Goal: Transaction & Acquisition: Purchase product/service

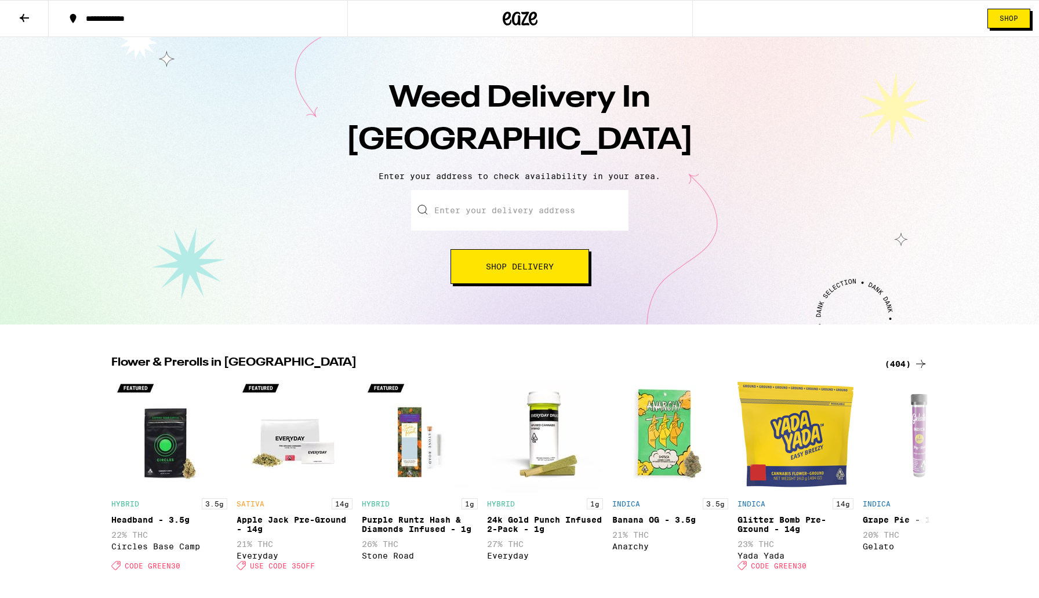
click at [492, 270] on span "Shop Delivery" at bounding box center [520, 267] width 68 height 8
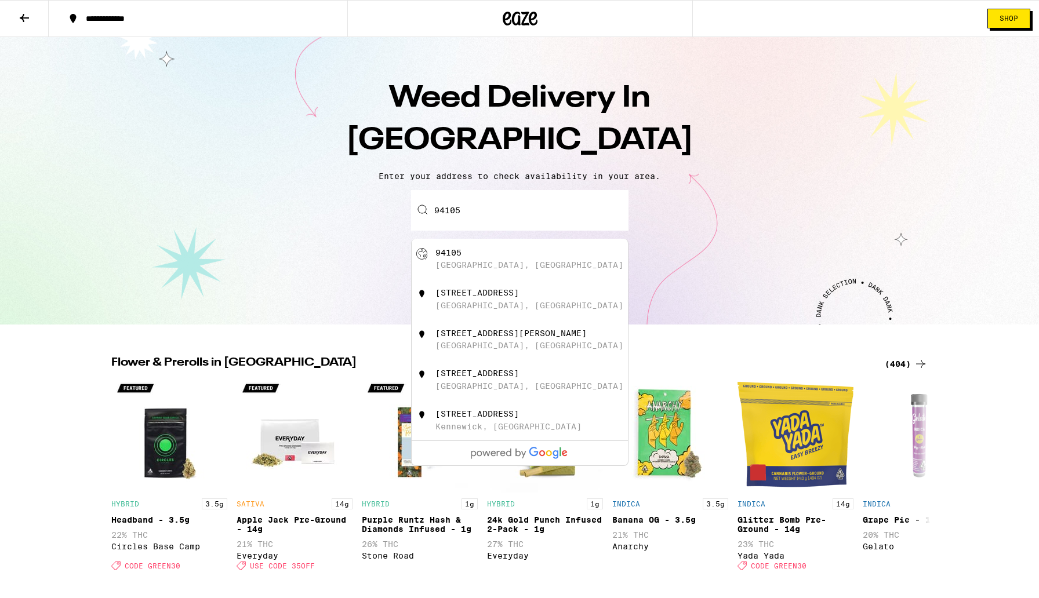
click at [497, 270] on div "[GEOGRAPHIC_DATA], [GEOGRAPHIC_DATA]" at bounding box center [529, 264] width 188 height 9
type input "[GEOGRAPHIC_DATA]"
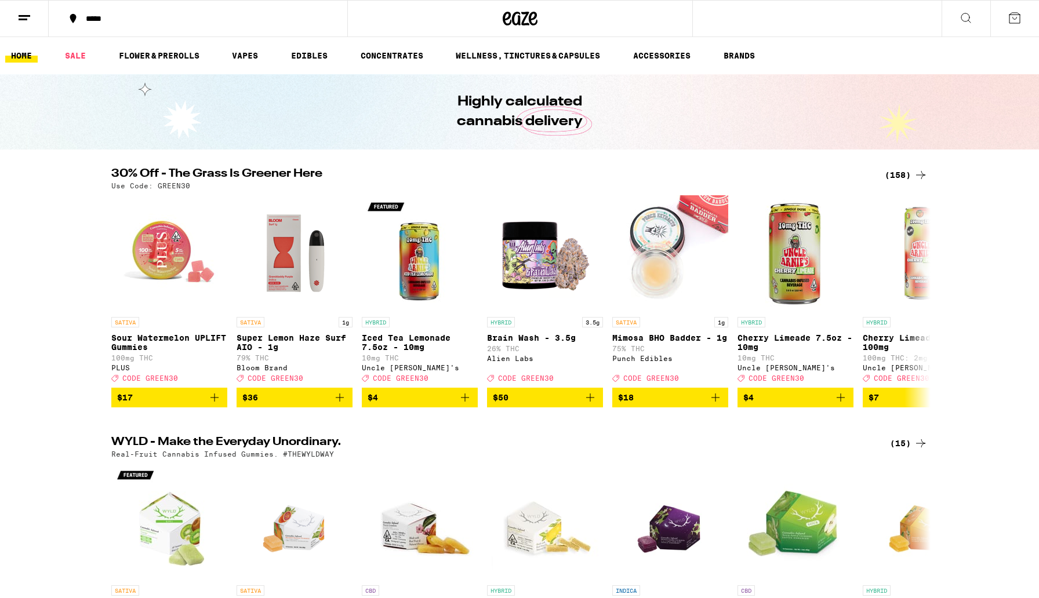
click at [1015, 18] on icon at bounding box center [1014, 18] width 14 height 14
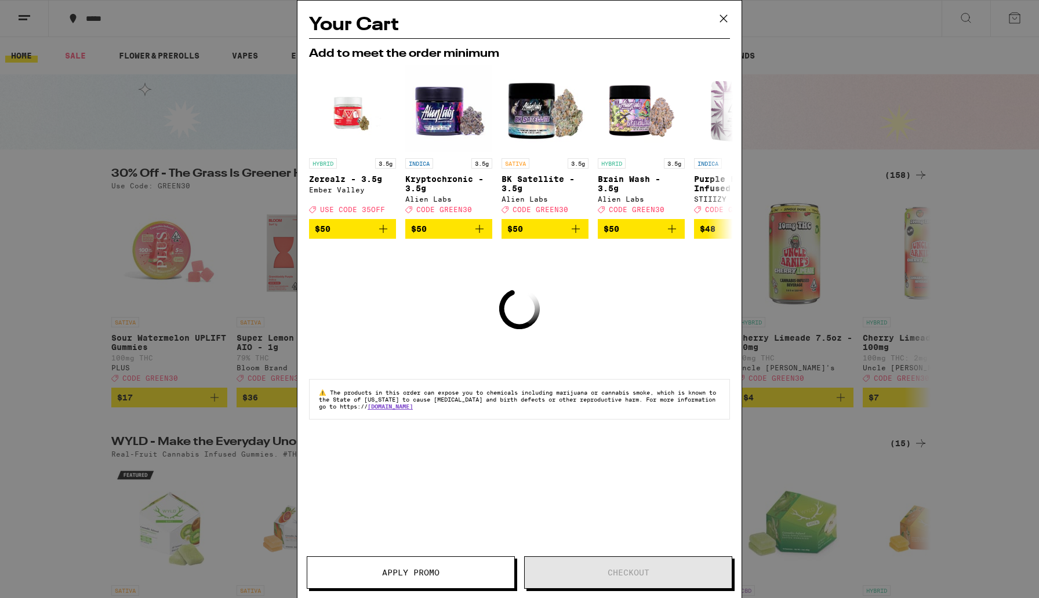
click at [723, 14] on icon at bounding box center [723, 18] width 17 height 17
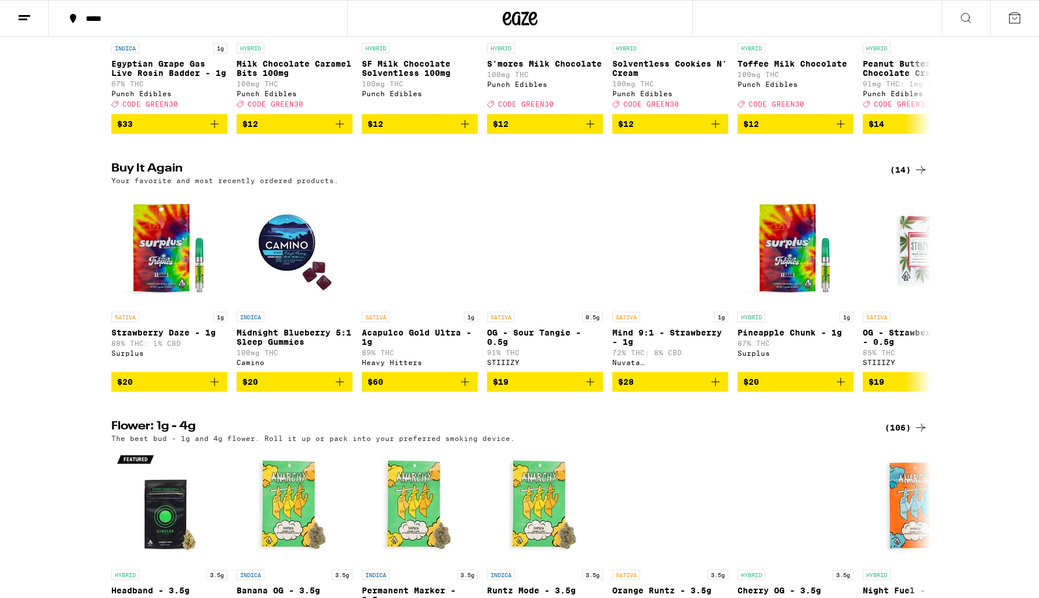
scroll to position [805, 0]
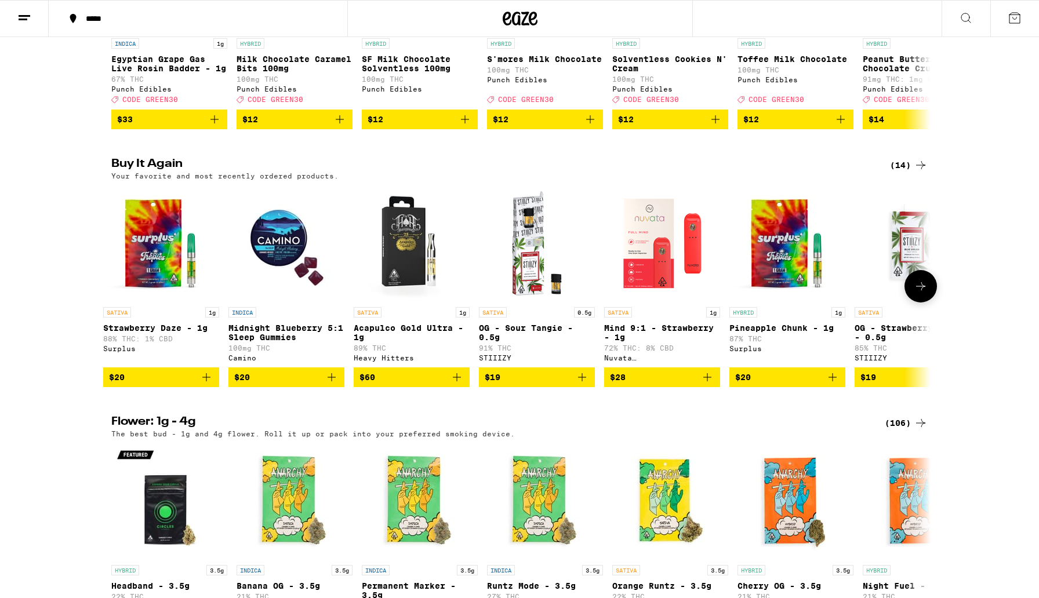
click at [920, 290] on icon at bounding box center [920, 286] width 9 height 8
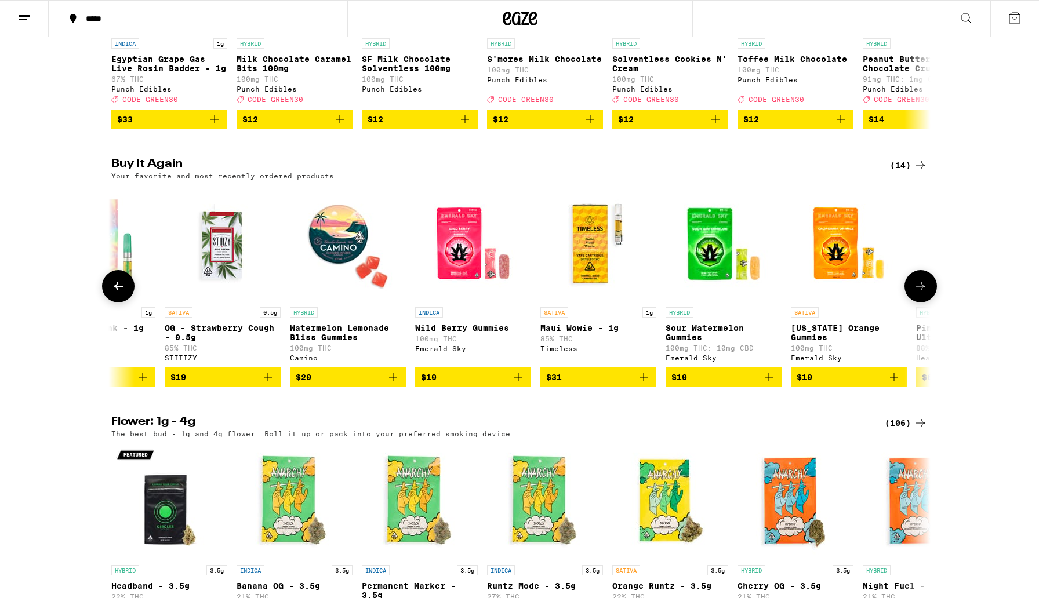
click at [920, 290] on icon at bounding box center [920, 286] width 9 height 8
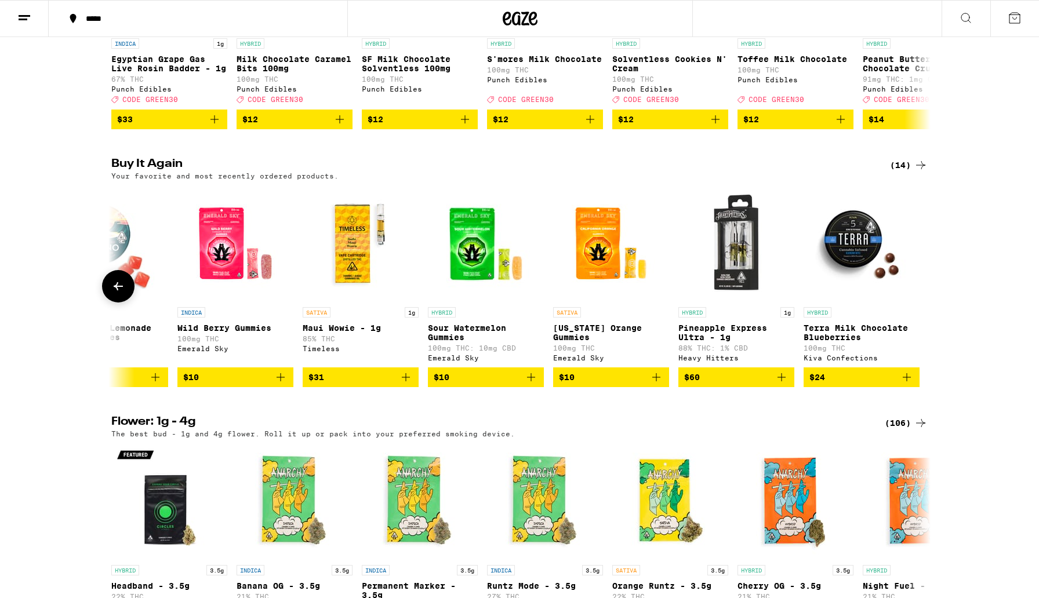
scroll to position [0, 937]
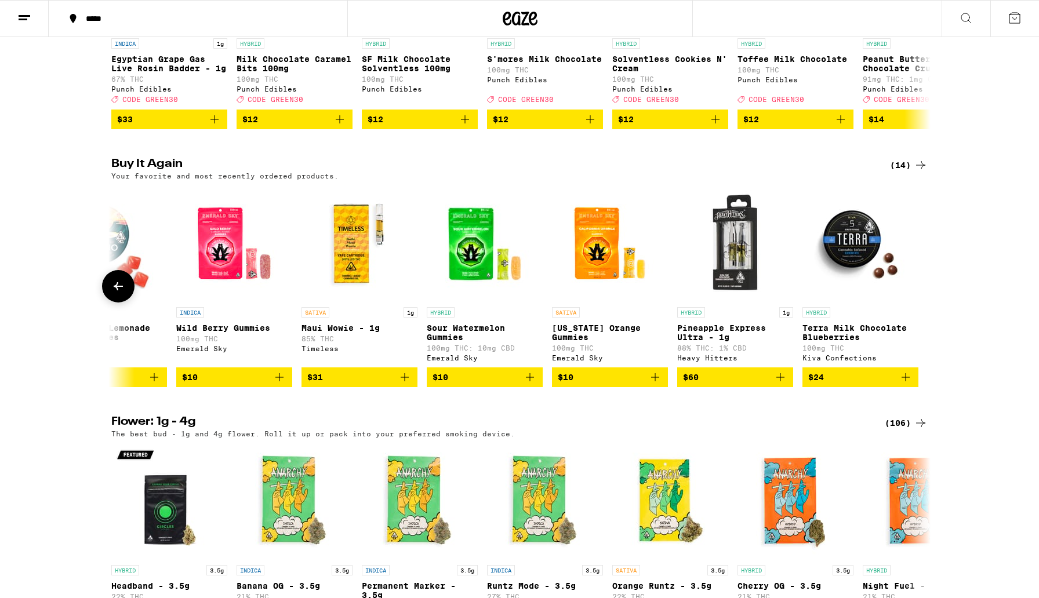
click at [126, 303] on button at bounding box center [118, 286] width 32 height 32
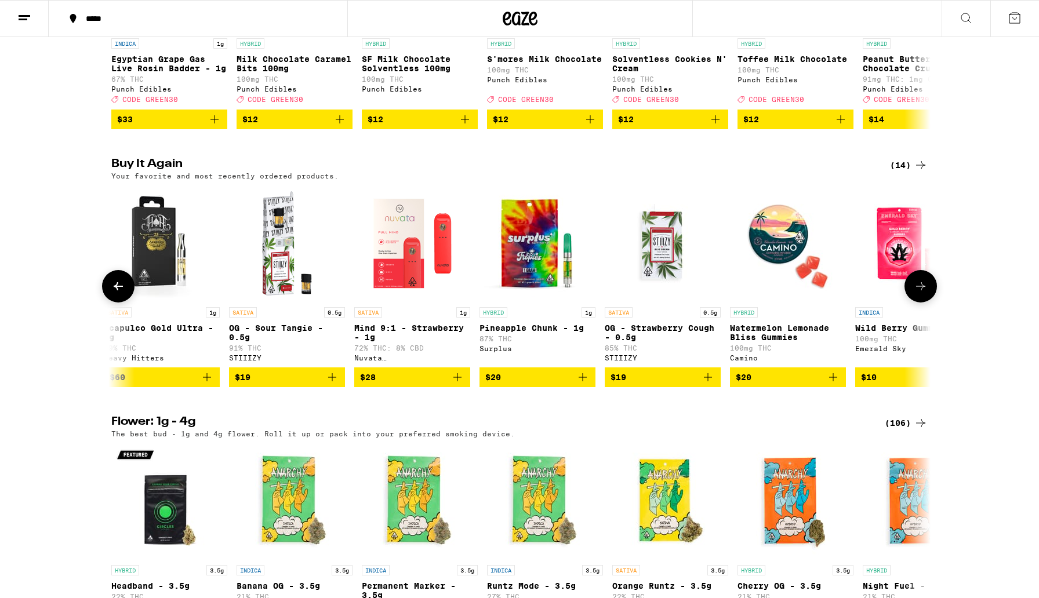
scroll to position [0, 247]
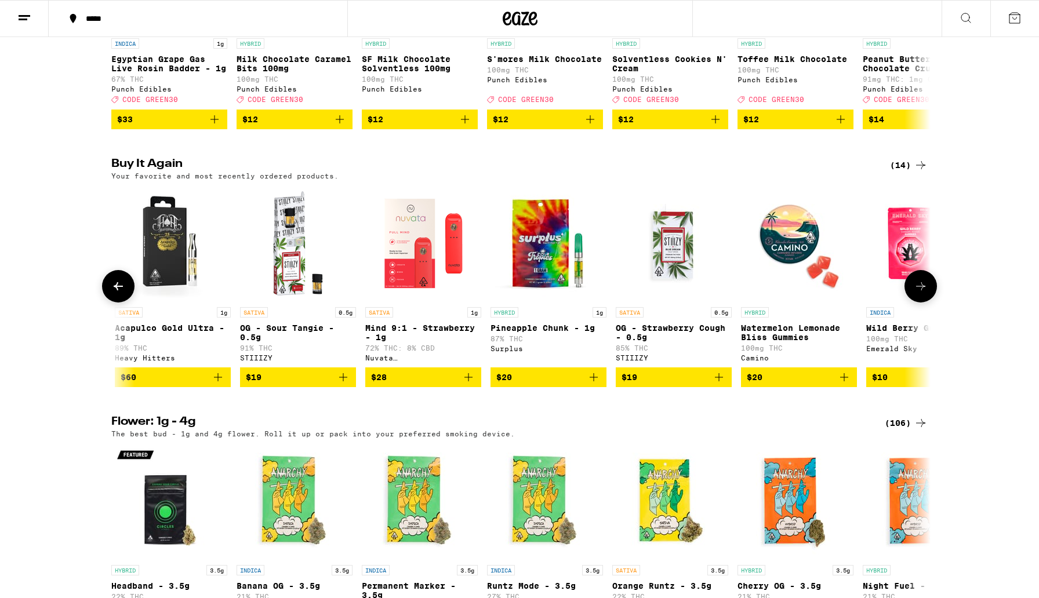
click at [126, 303] on button at bounding box center [118, 286] width 32 height 32
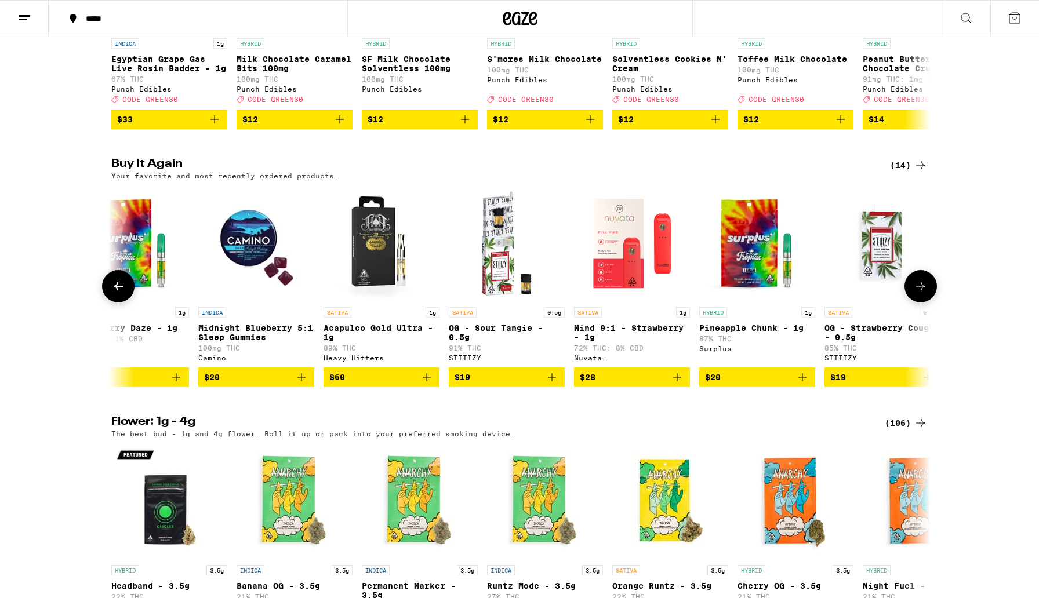
scroll to position [0, 0]
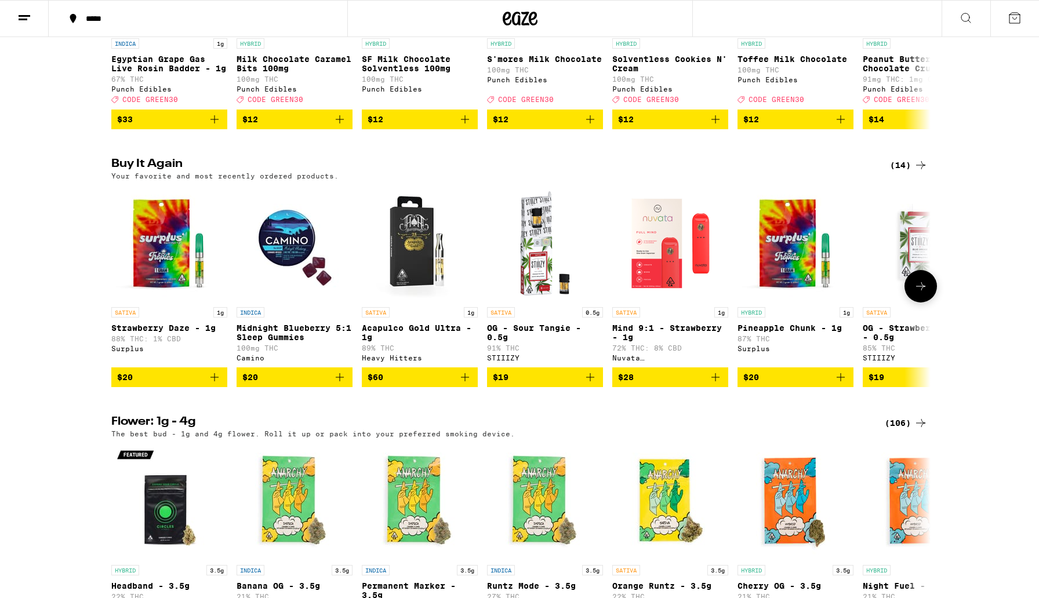
click at [184, 299] on img "Open page for Strawberry Daze - 1g from Surplus" at bounding box center [169, 243] width 116 height 116
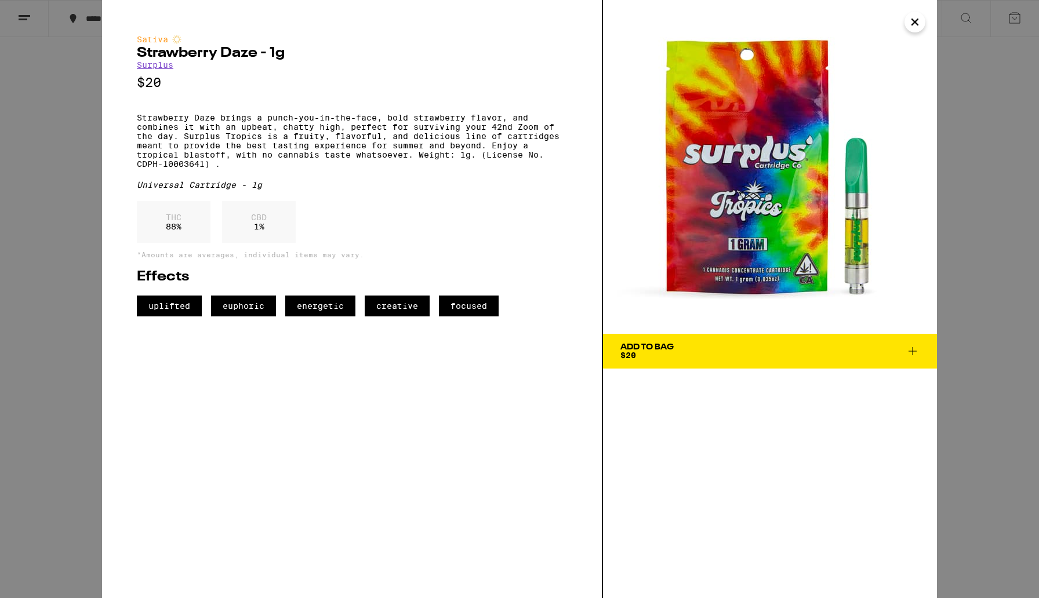
click at [743, 366] on button "Add To Bag $20" at bounding box center [770, 351] width 334 height 35
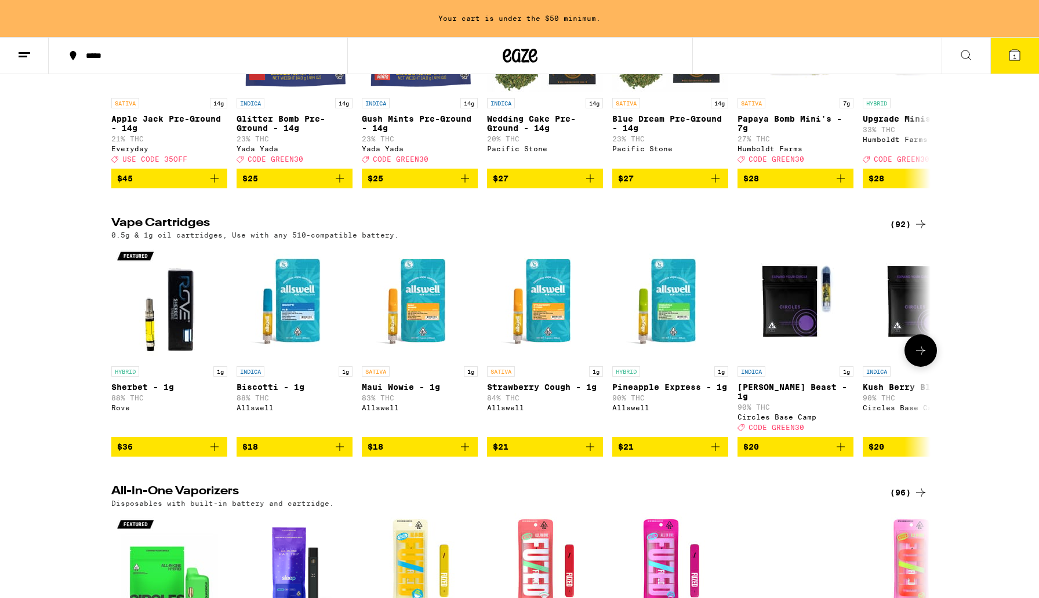
scroll to position [1570, 0]
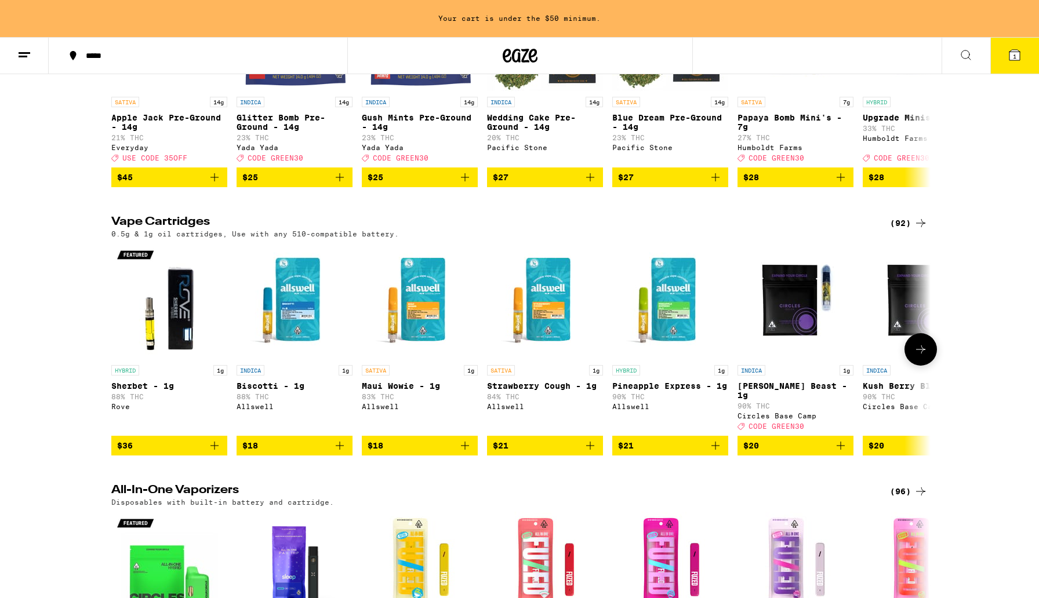
click at [918, 356] on icon at bounding box center [920, 350] width 14 height 14
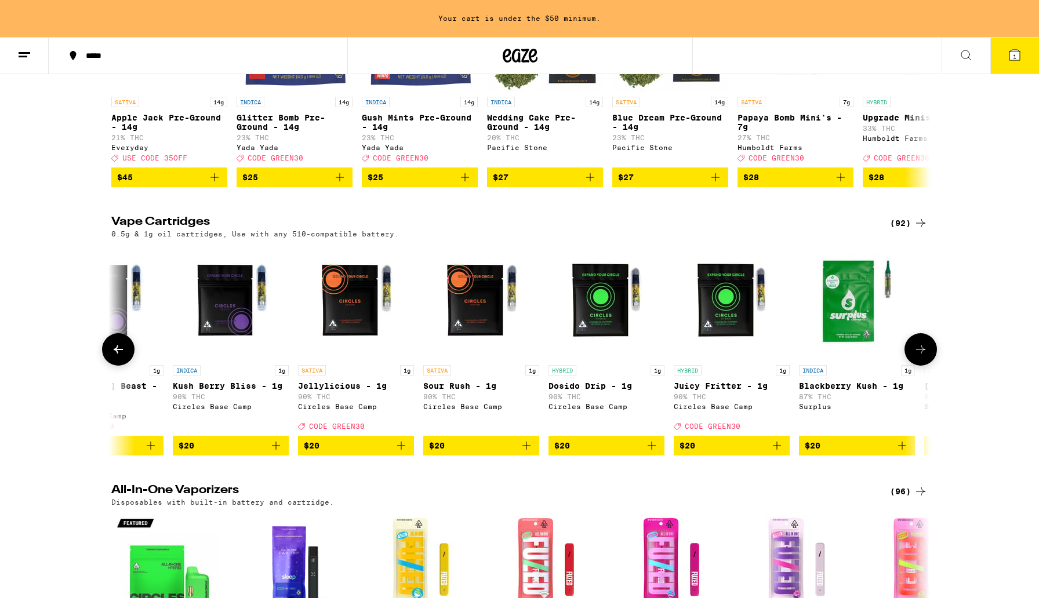
click at [918, 356] on icon at bounding box center [920, 350] width 14 height 14
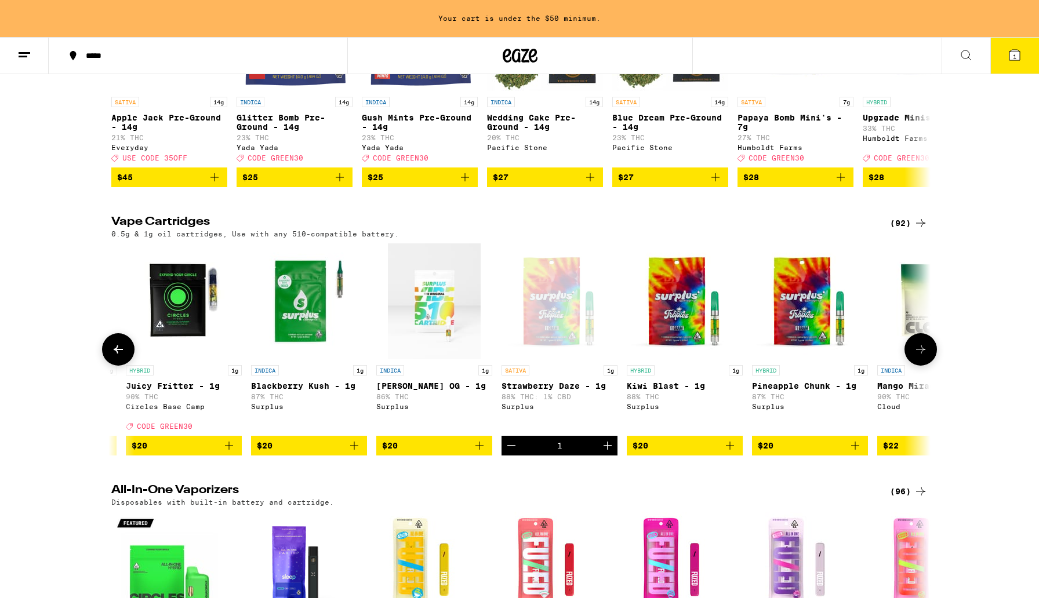
scroll to position [0, 1228]
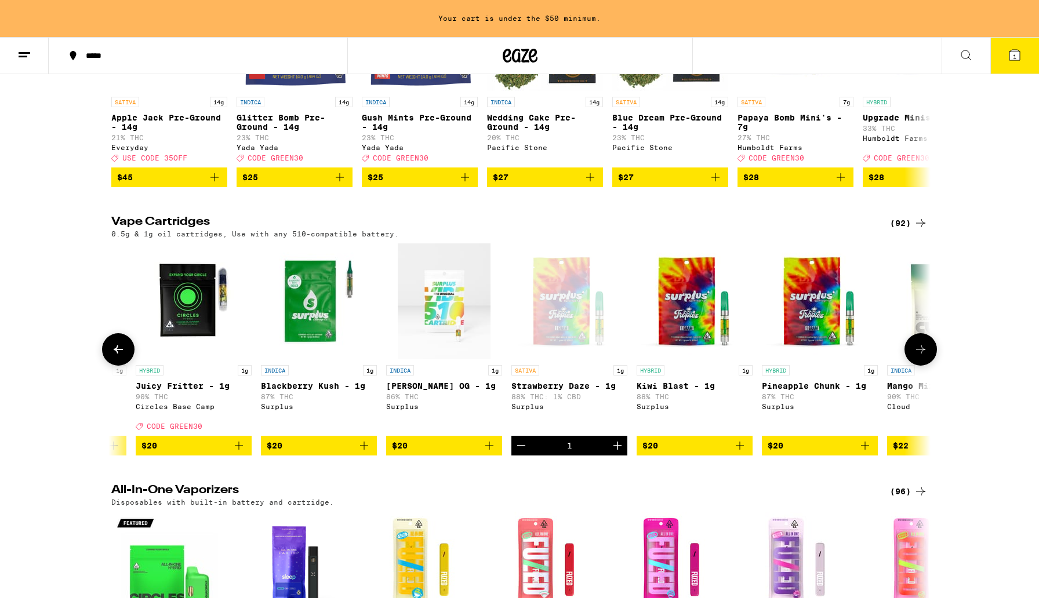
click at [501, 456] on button "$20" at bounding box center [444, 446] width 116 height 20
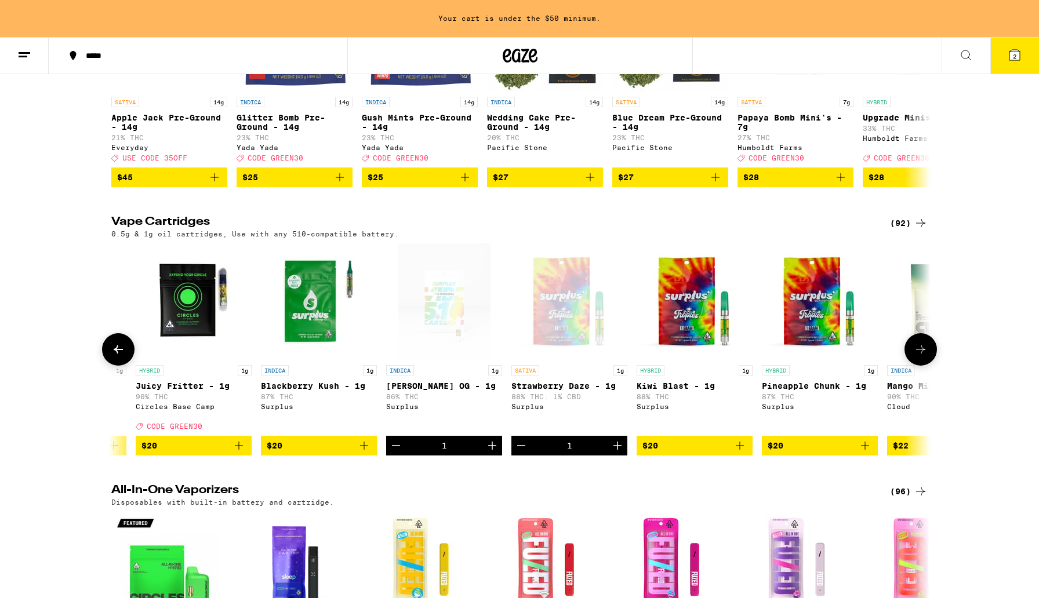
click at [396, 453] on icon "Decrement" at bounding box center [396, 446] width 14 height 14
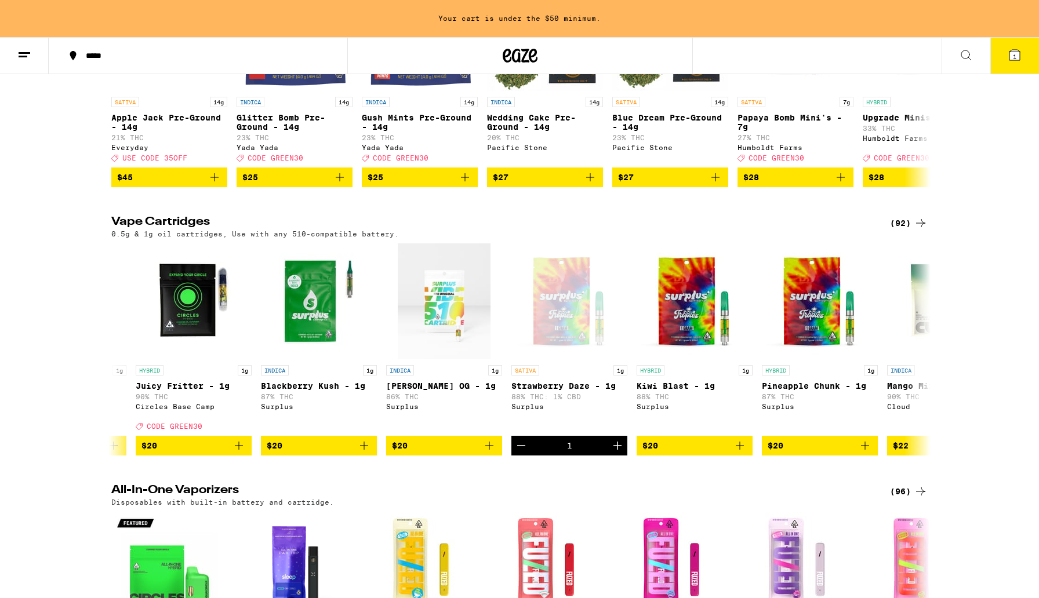
click at [1013, 56] on span "1" at bounding box center [1014, 56] width 3 height 7
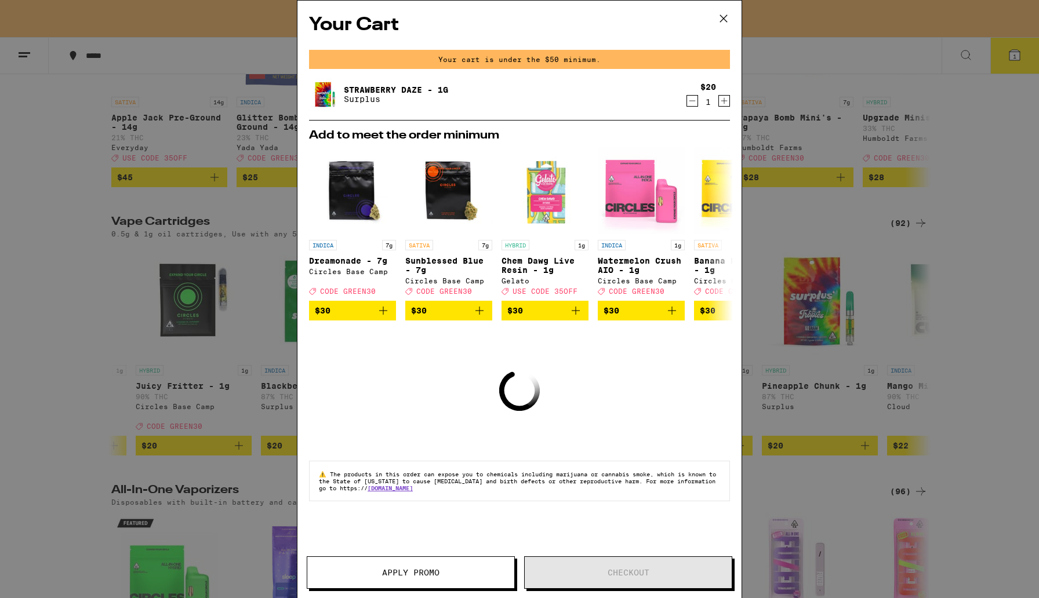
click at [724, 103] on icon "Increment" at bounding box center [724, 101] width 10 height 14
click at [722, 20] on icon at bounding box center [723, 18] width 17 height 17
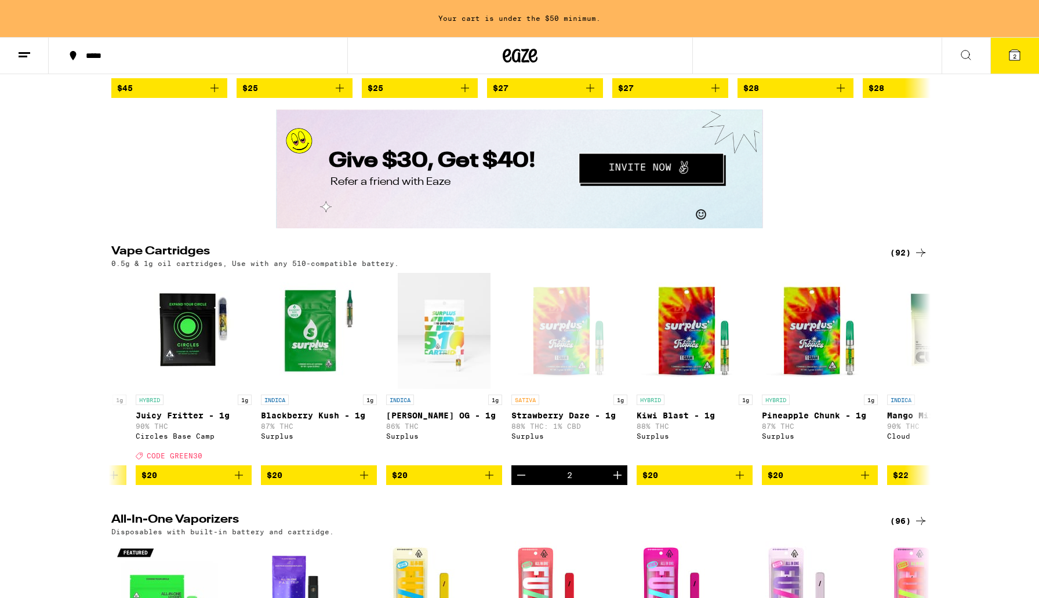
scroll to position [1660, 0]
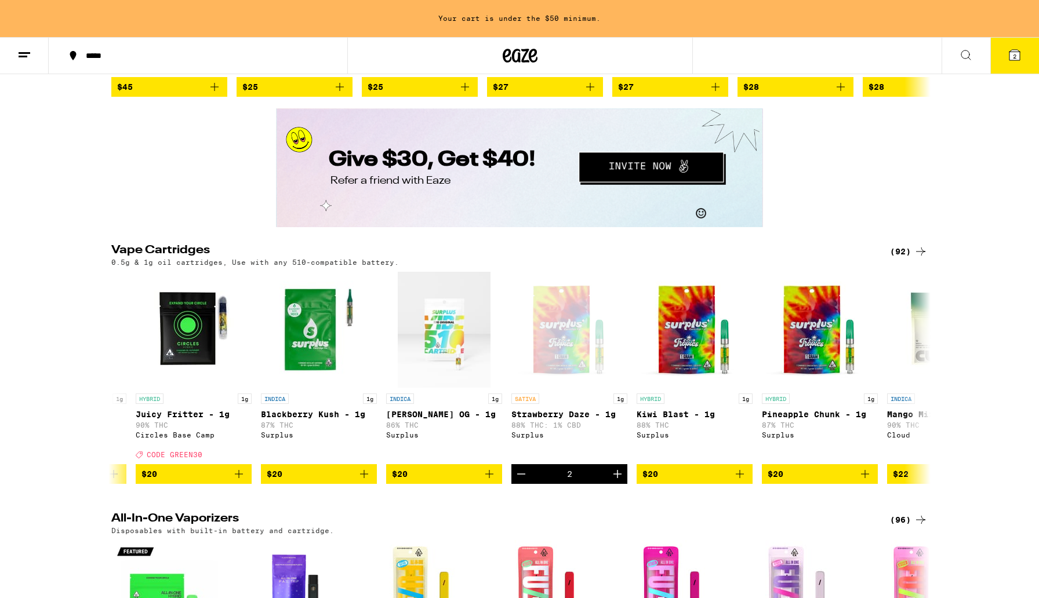
click at [1013, 57] on span "2" at bounding box center [1014, 56] width 3 height 7
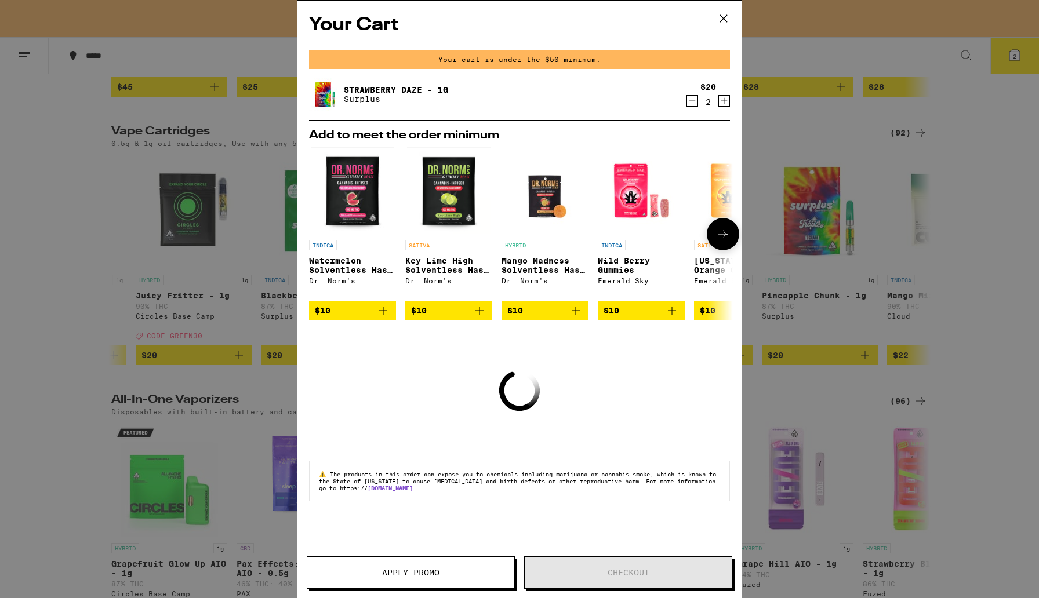
click at [717, 235] on icon at bounding box center [723, 234] width 14 height 14
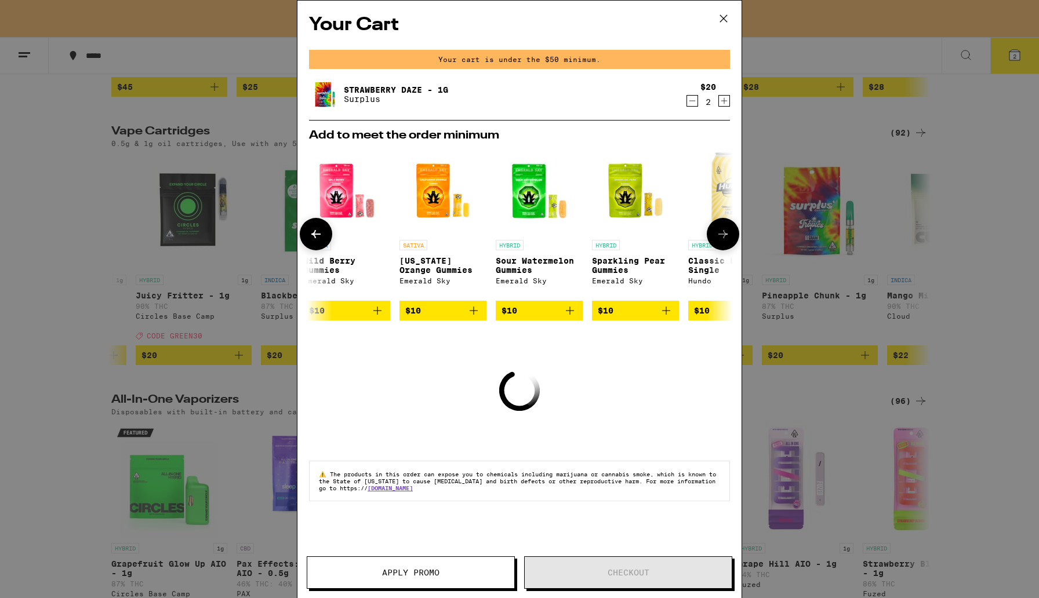
click at [717, 235] on icon at bounding box center [723, 234] width 14 height 14
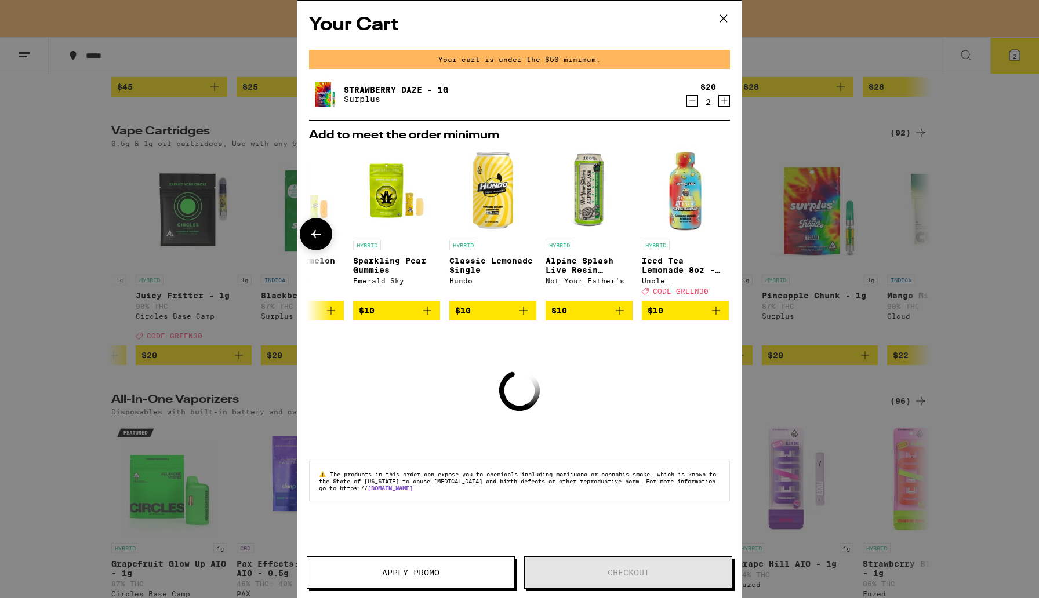
scroll to position [0, 541]
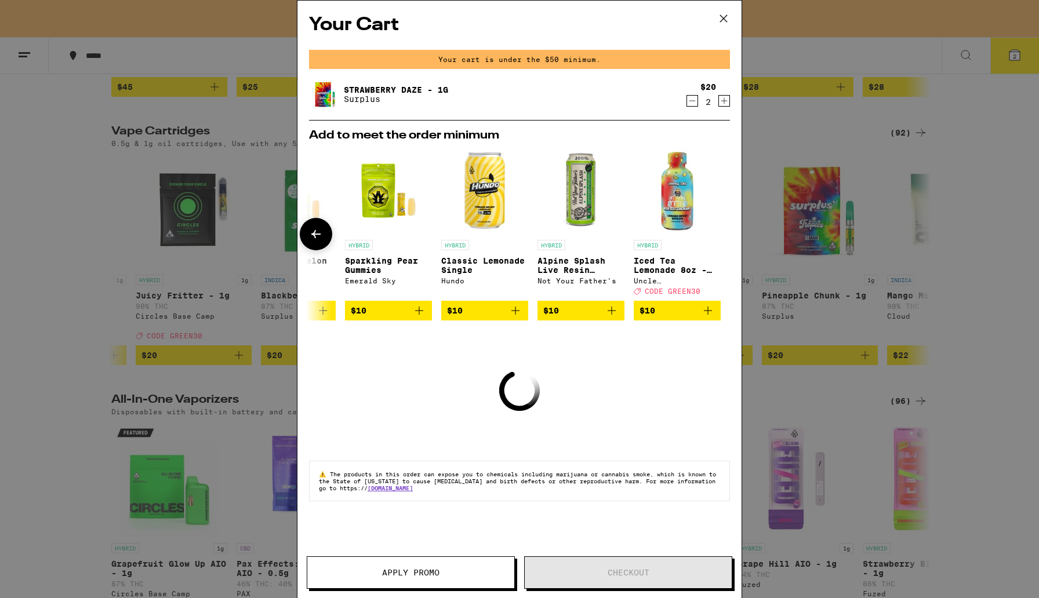
click at [717, 235] on div at bounding box center [723, 234] width 32 height 32
click at [328, 233] on button at bounding box center [316, 234] width 32 height 32
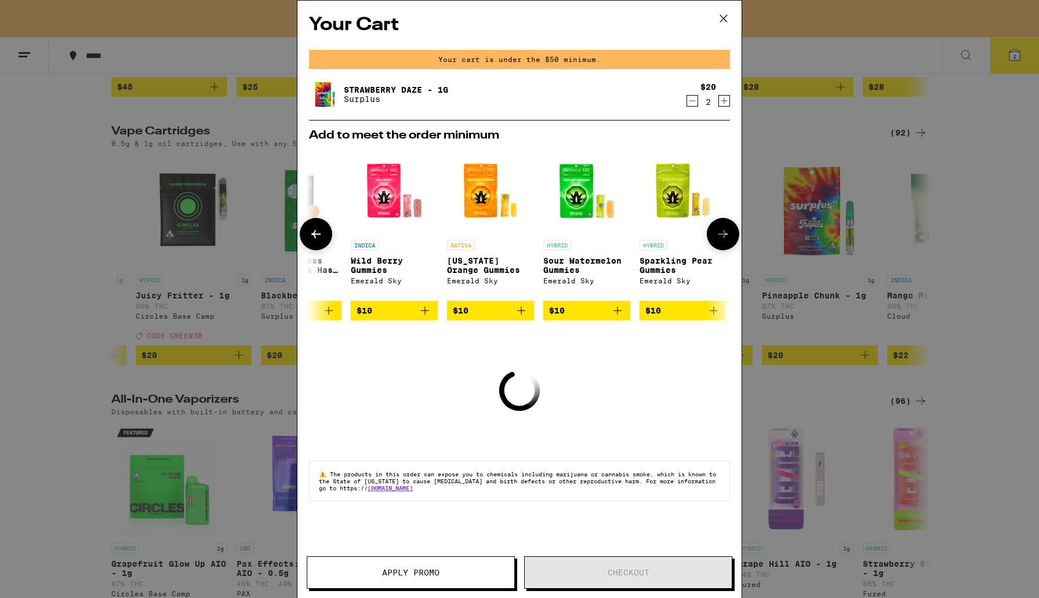
click at [328, 233] on button at bounding box center [316, 234] width 32 height 32
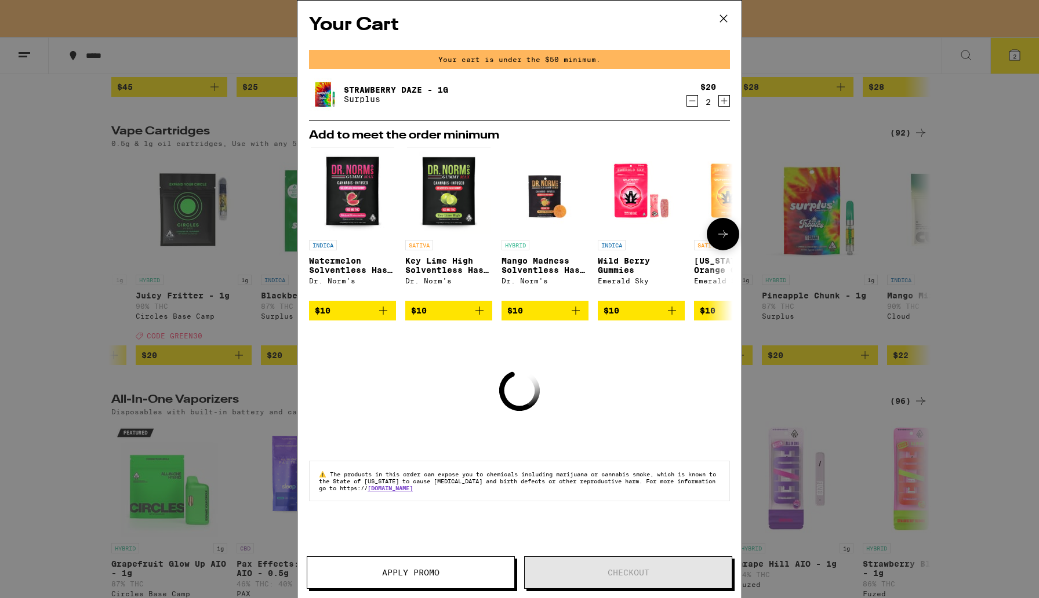
scroll to position [0, 0]
click at [328, 233] on div at bounding box center [316, 234] width 32 height 32
click at [725, 19] on icon at bounding box center [723, 18] width 17 height 17
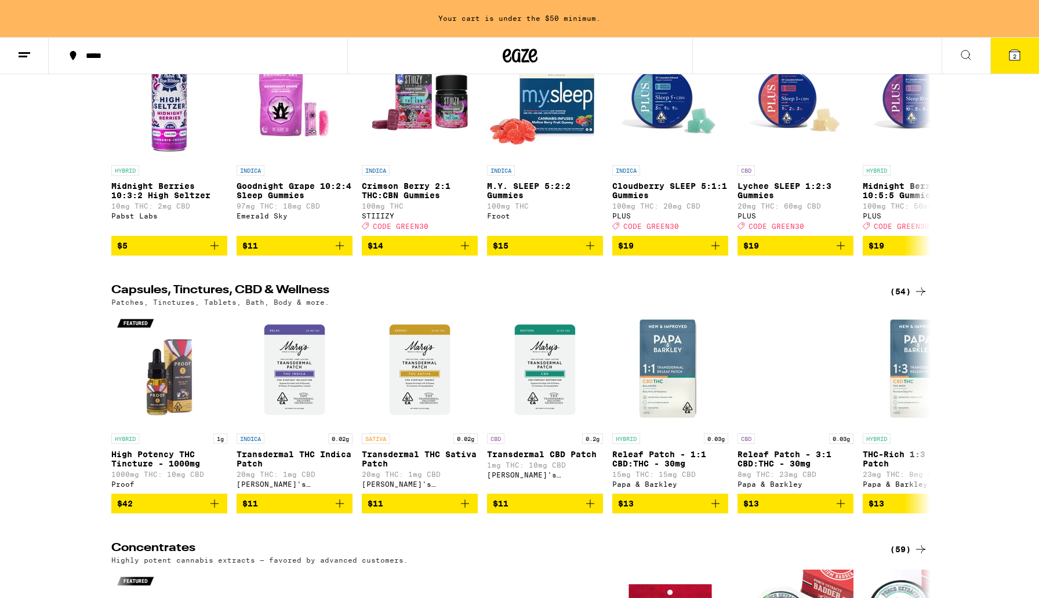
scroll to position [4477, 0]
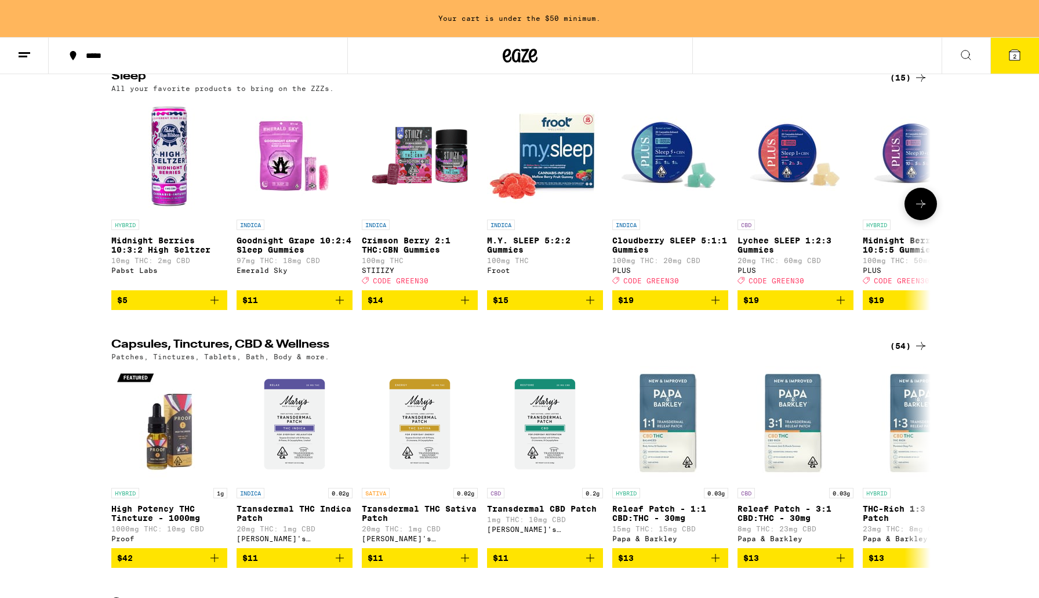
click at [916, 220] on button at bounding box center [920, 204] width 32 height 32
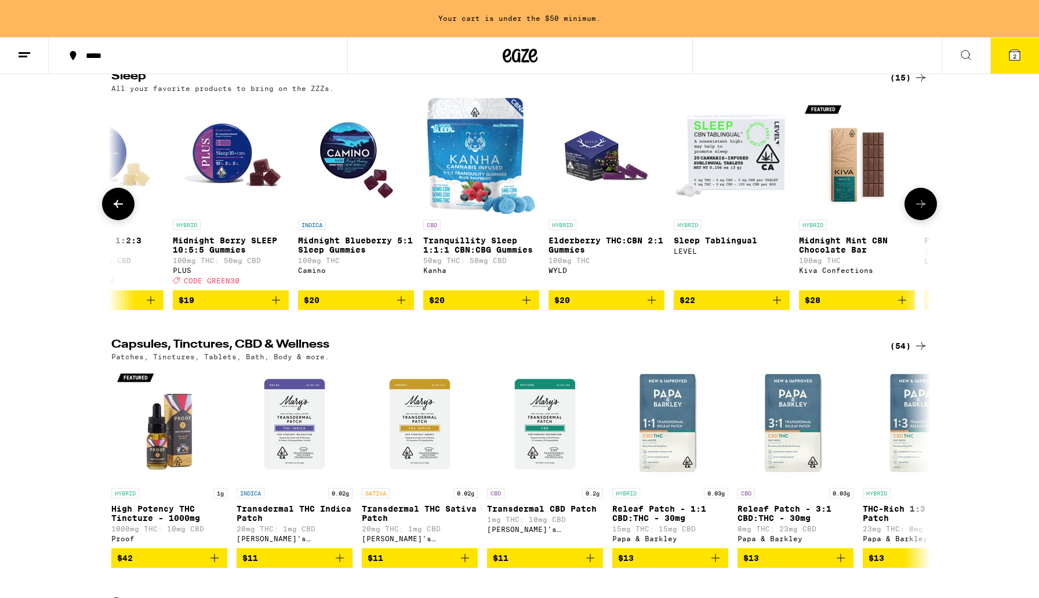
click at [916, 220] on button at bounding box center [920, 204] width 32 height 32
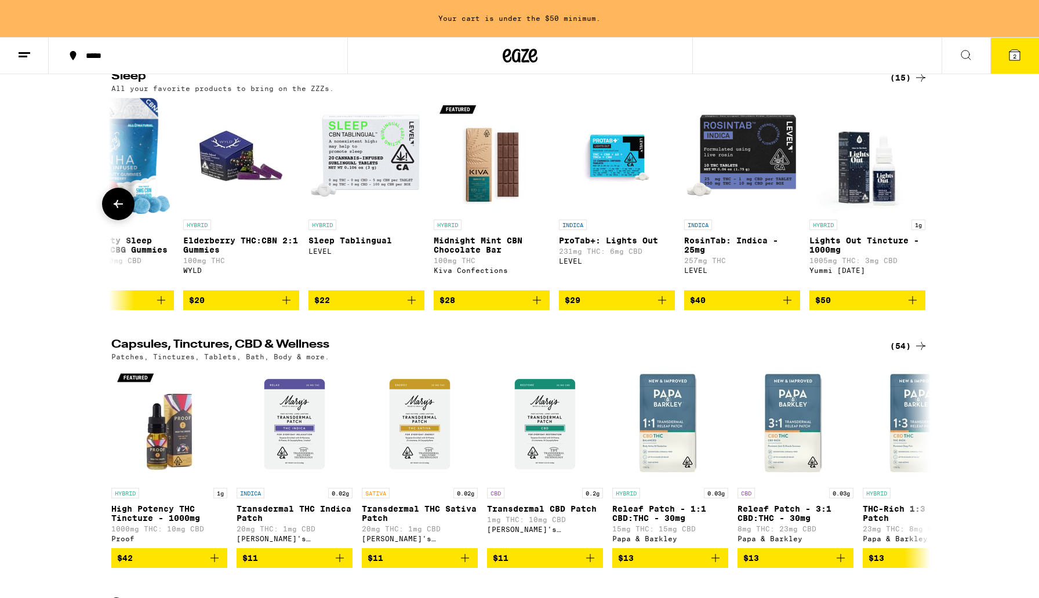
scroll to position [0, 1062]
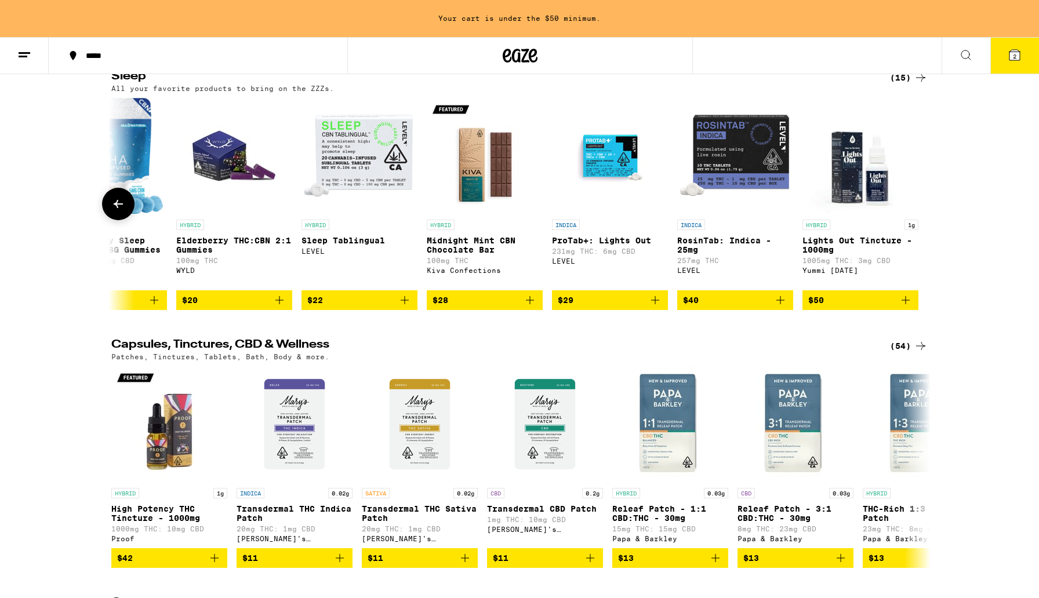
click at [916, 220] on div at bounding box center [920, 204] width 32 height 32
click at [120, 211] on icon at bounding box center [118, 204] width 14 height 14
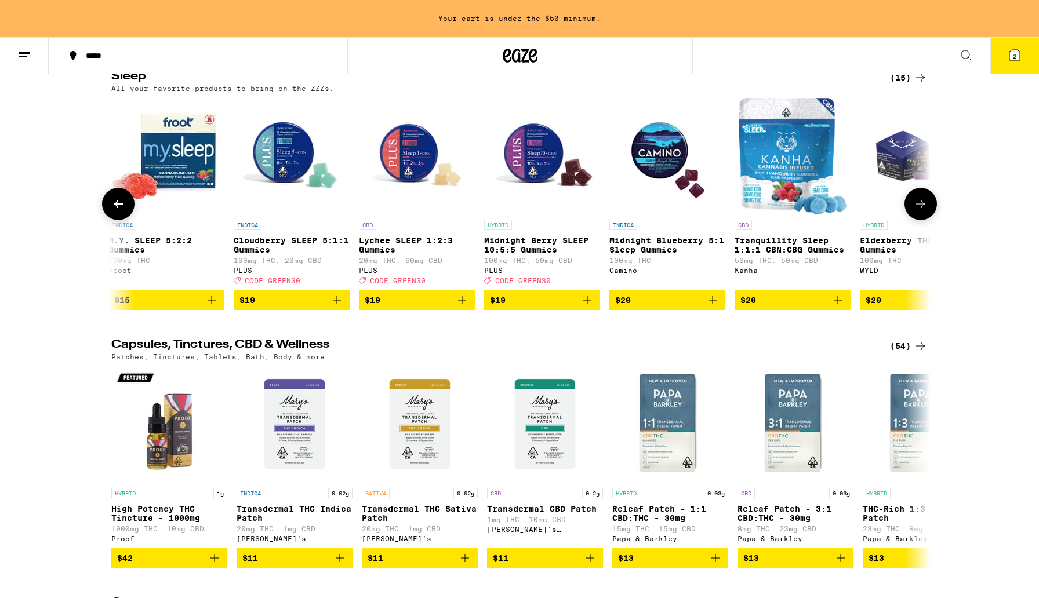
scroll to position [0, 372]
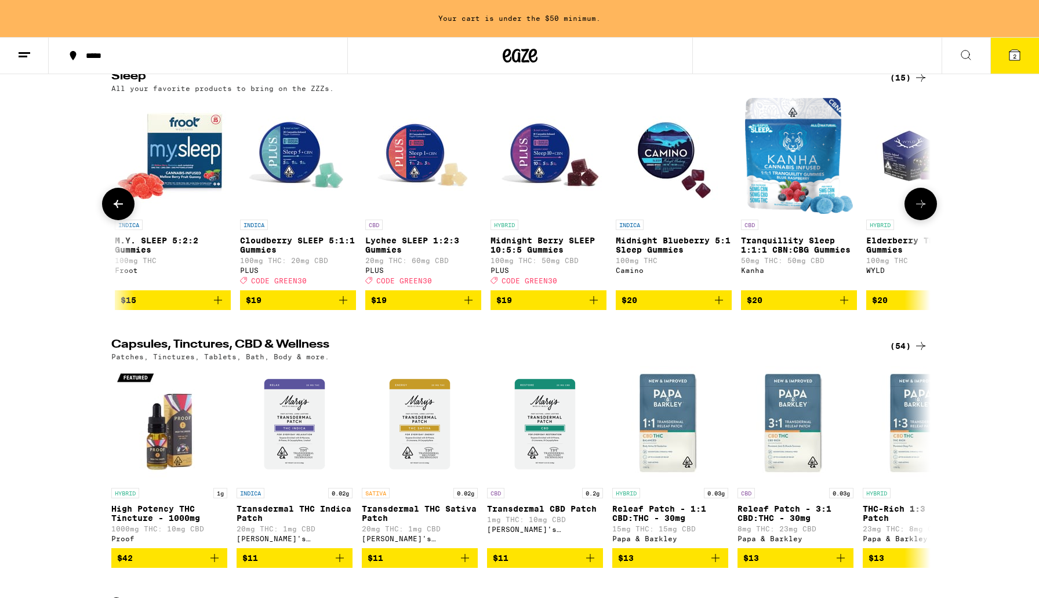
click at [120, 211] on icon at bounding box center [118, 204] width 14 height 14
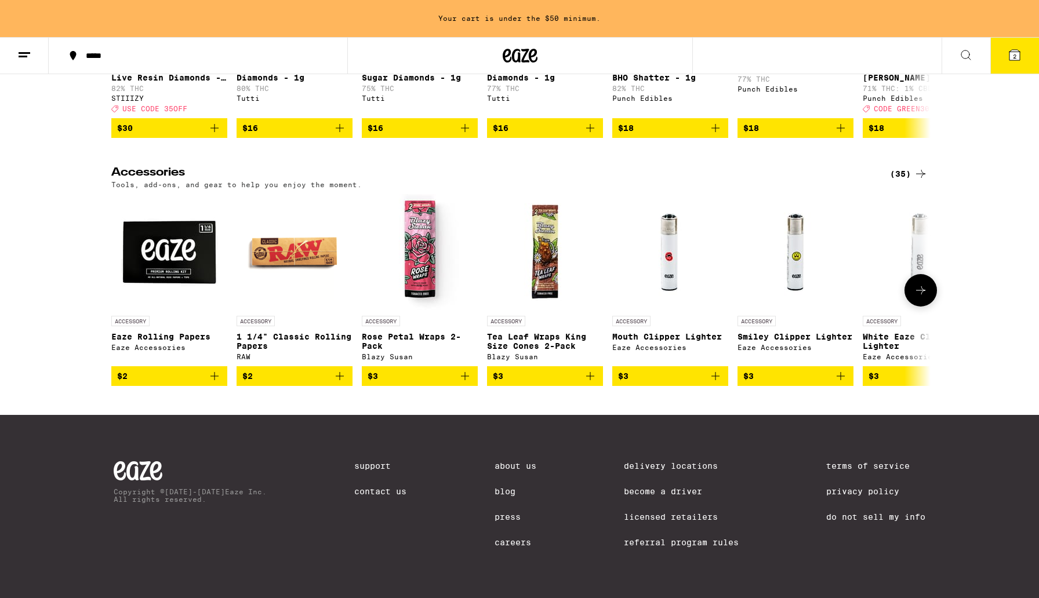
scroll to position [5214, 0]
click at [925, 297] on icon at bounding box center [920, 290] width 14 height 14
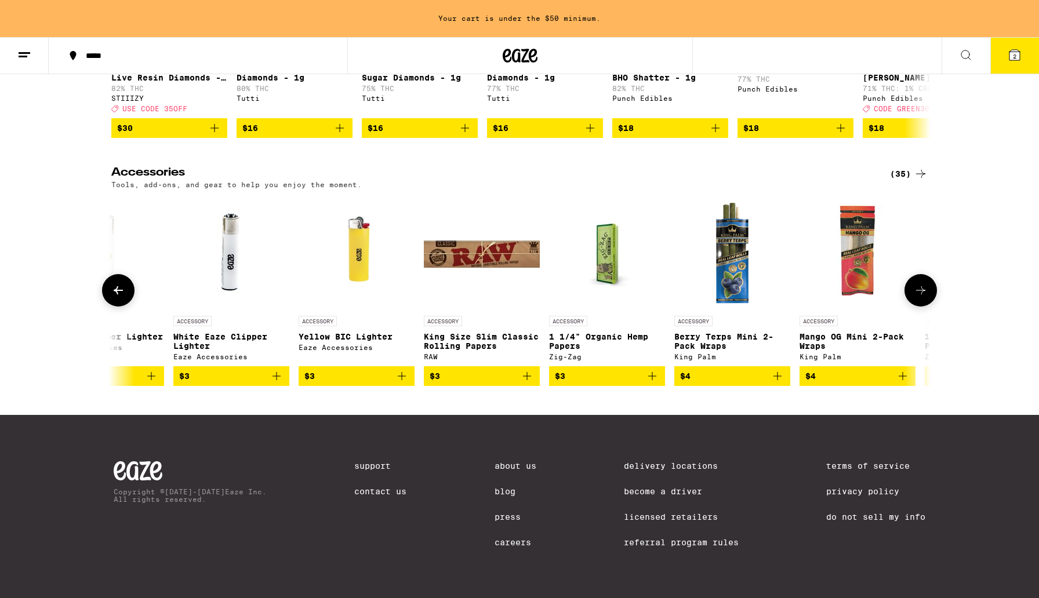
scroll to position [0, 690]
click at [924, 297] on icon at bounding box center [920, 290] width 14 height 14
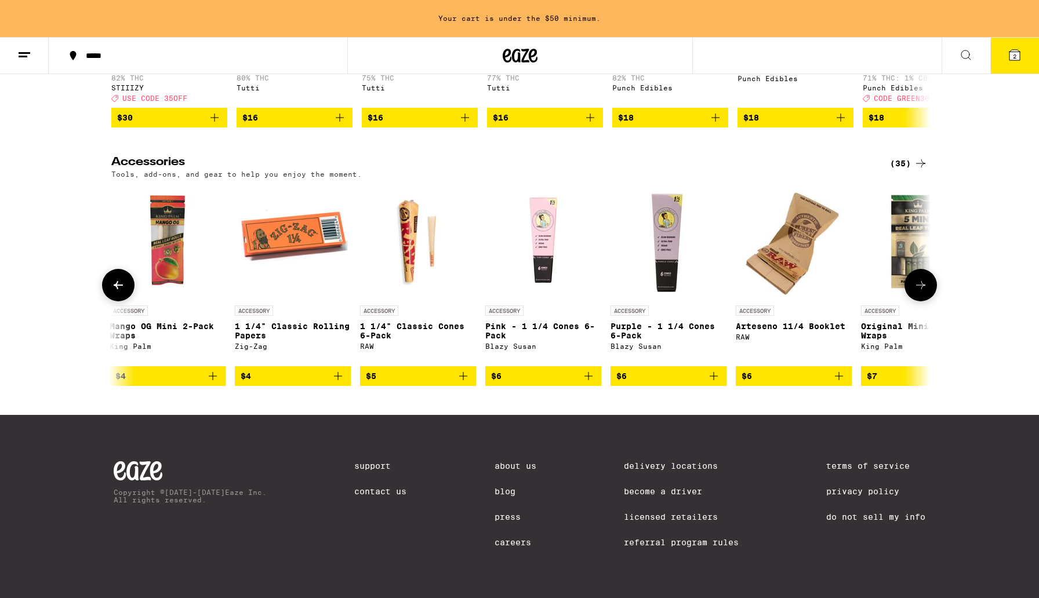
scroll to position [0, 1380]
click at [923, 292] on icon at bounding box center [920, 285] width 14 height 14
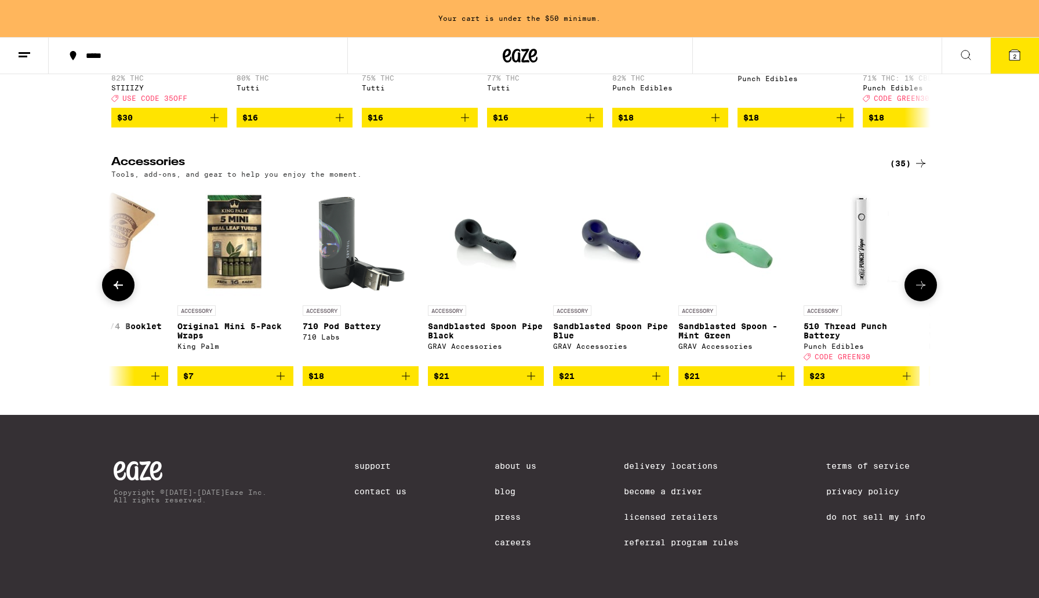
scroll to position [0, 2069]
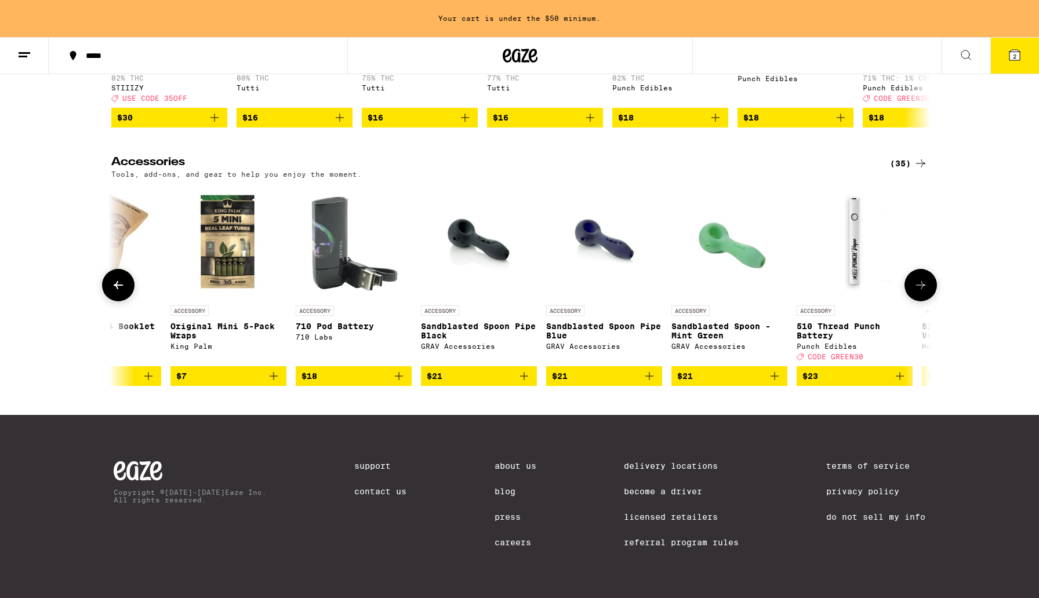
click at [923, 292] on icon at bounding box center [920, 285] width 14 height 14
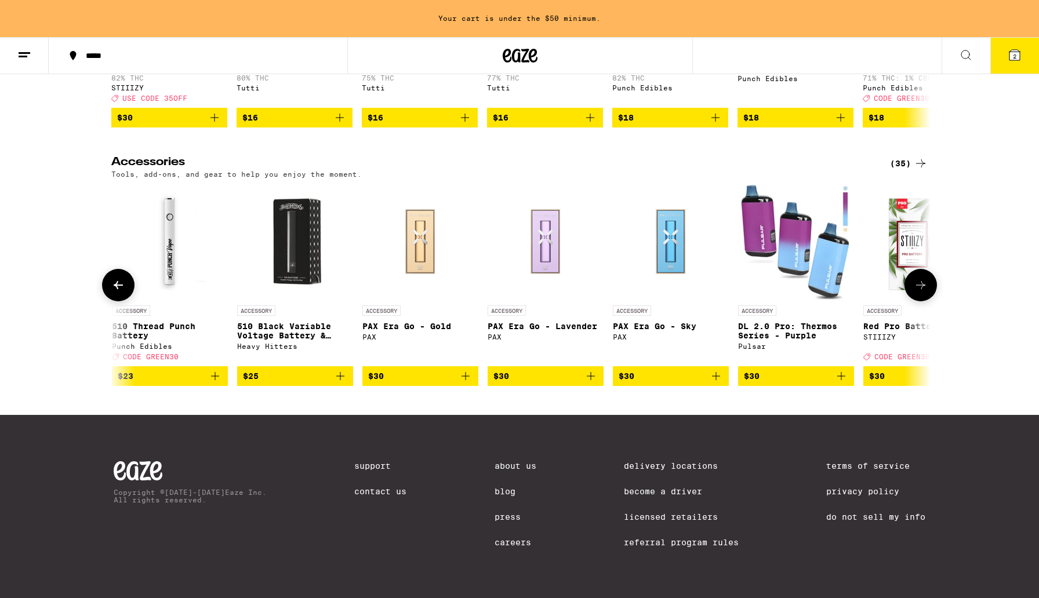
scroll to position [0, 2759]
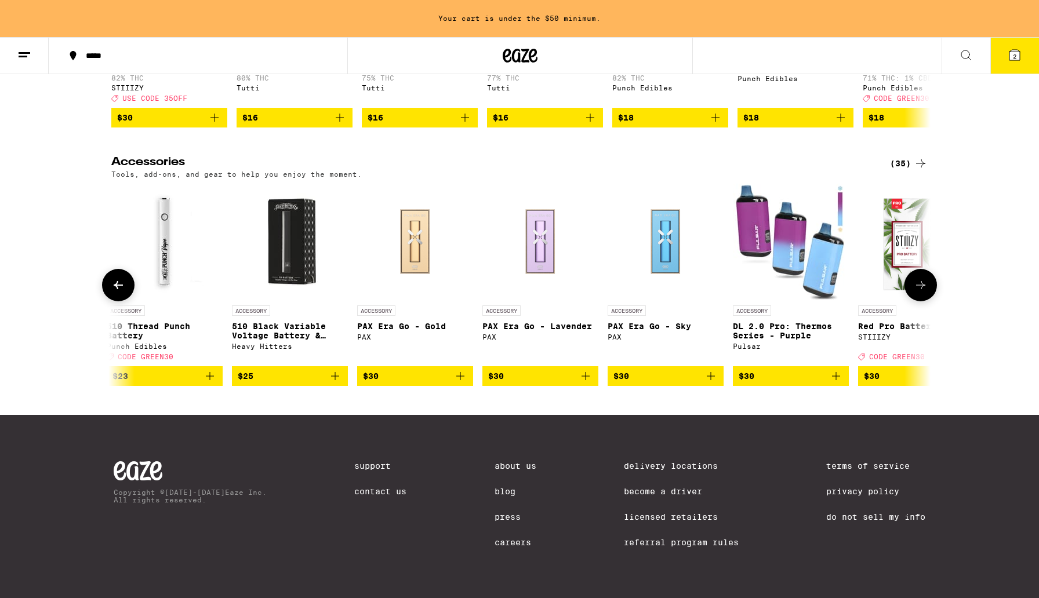
click at [918, 292] on icon at bounding box center [920, 285] width 14 height 14
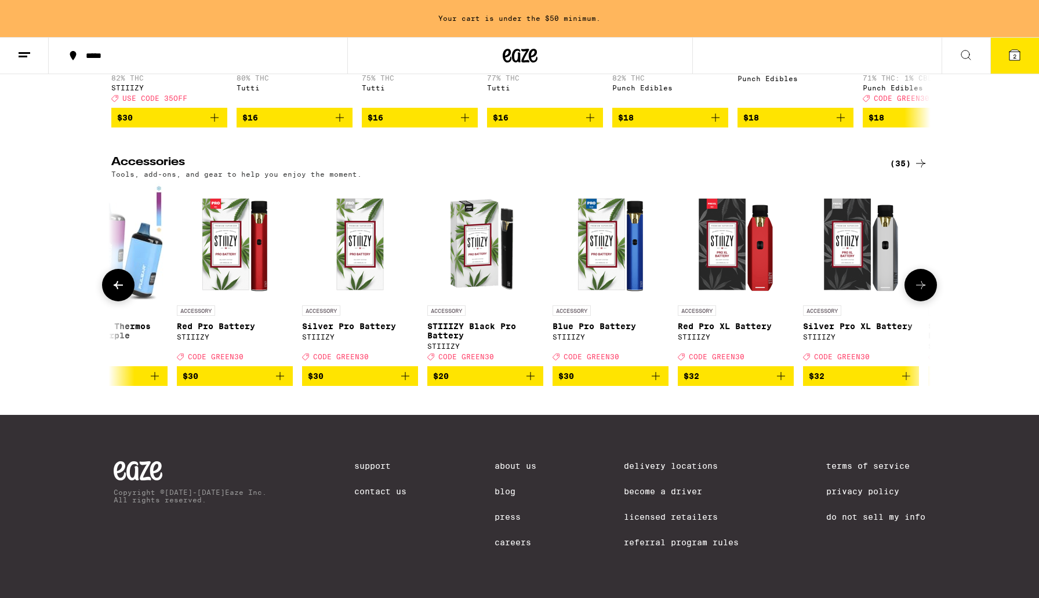
scroll to position [0, 3449]
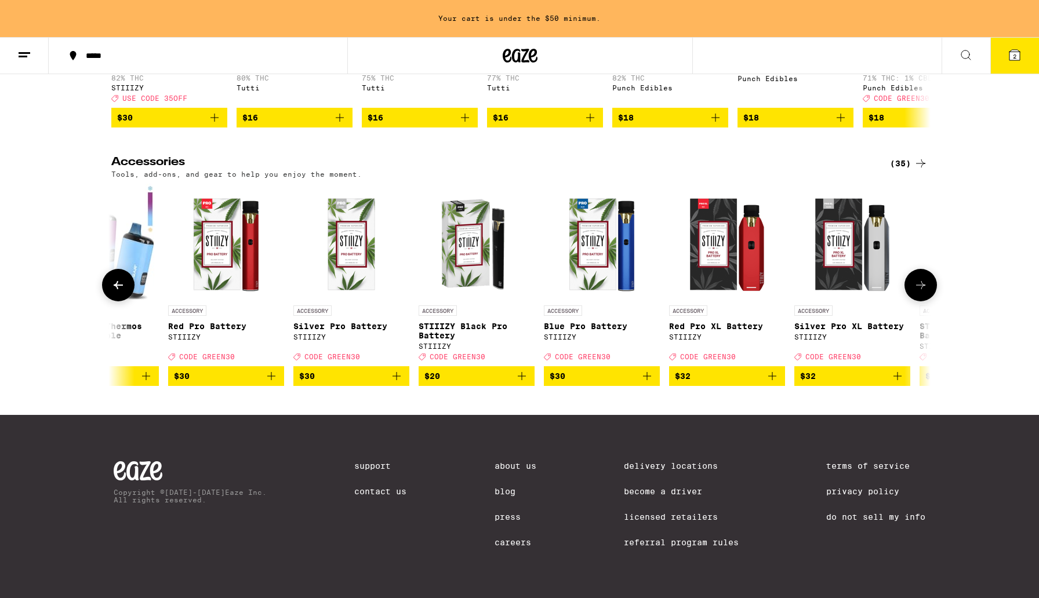
click at [918, 292] on icon at bounding box center [920, 285] width 14 height 14
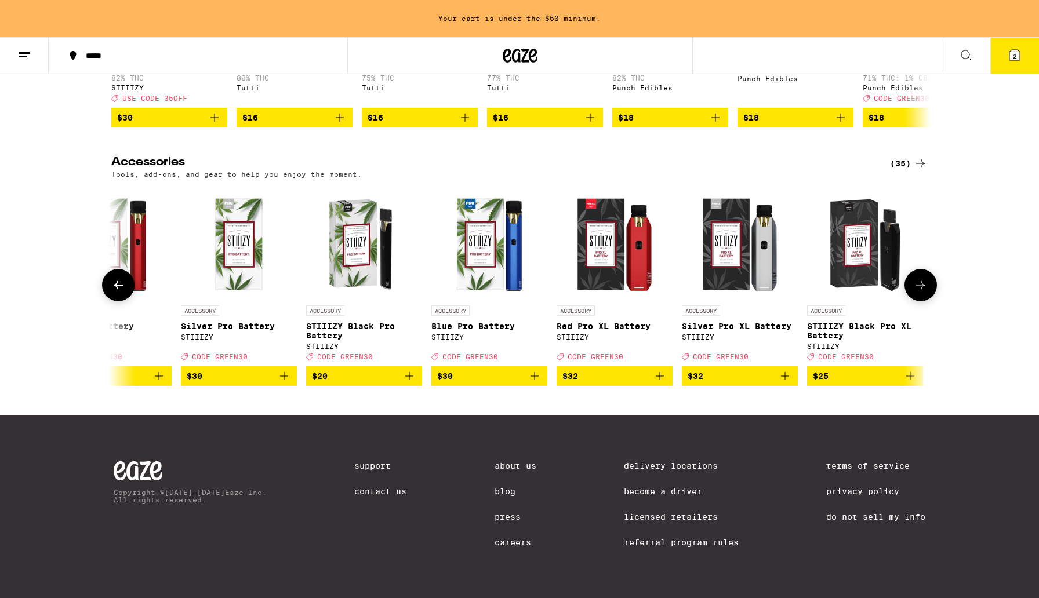
scroll to position [0, 3566]
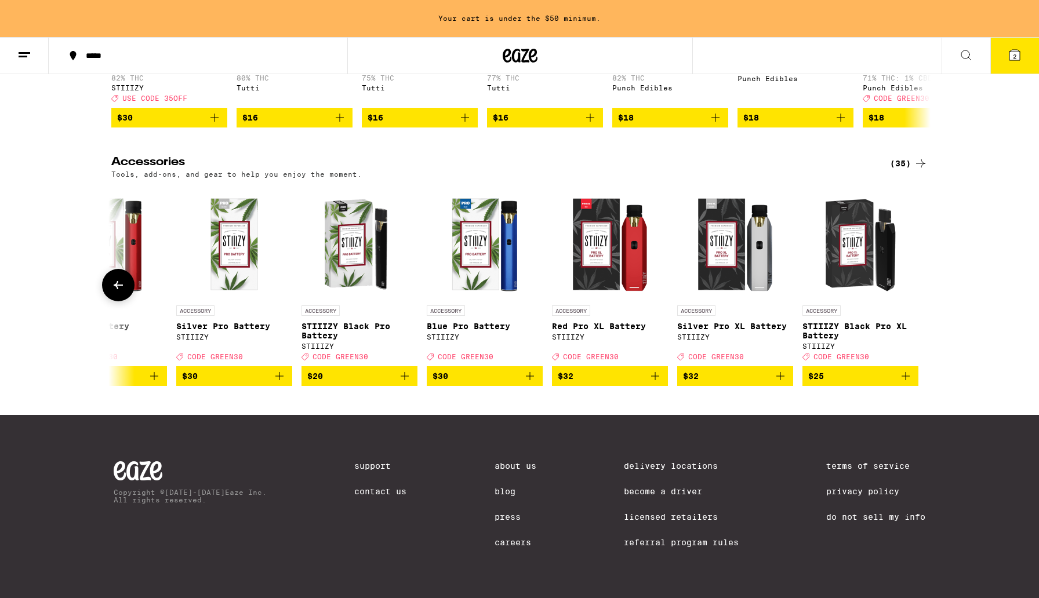
click at [918, 301] on div at bounding box center [920, 285] width 32 height 32
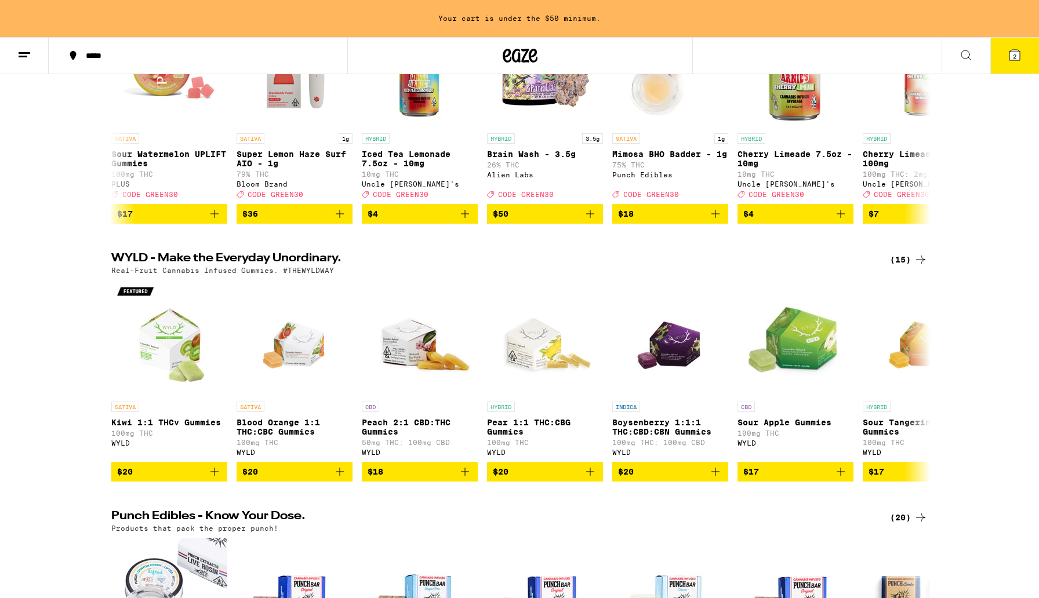
scroll to position [0, 0]
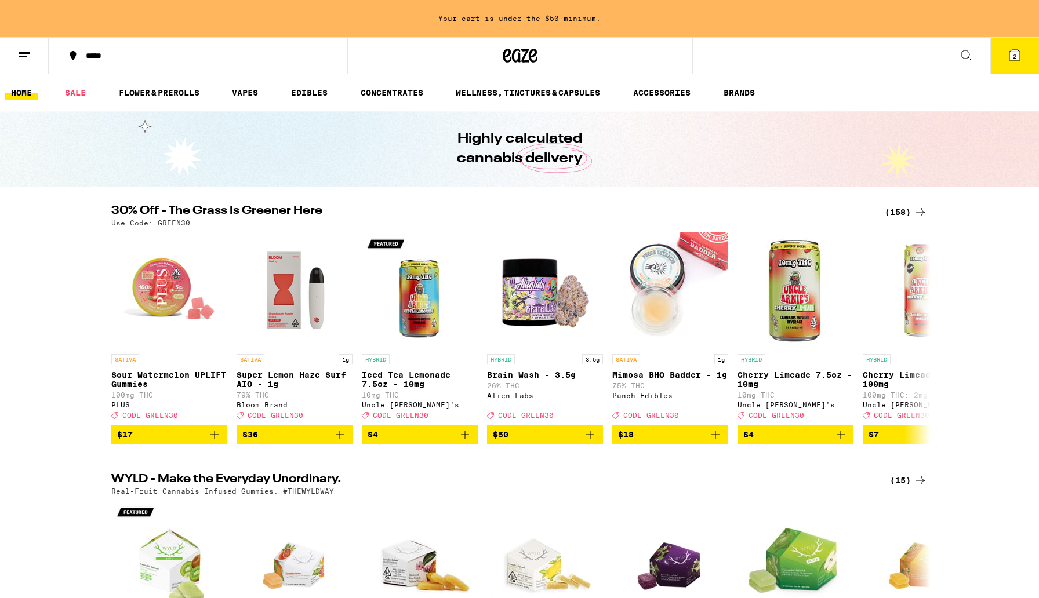
click at [905, 213] on div "(158)" at bounding box center [906, 212] width 43 height 14
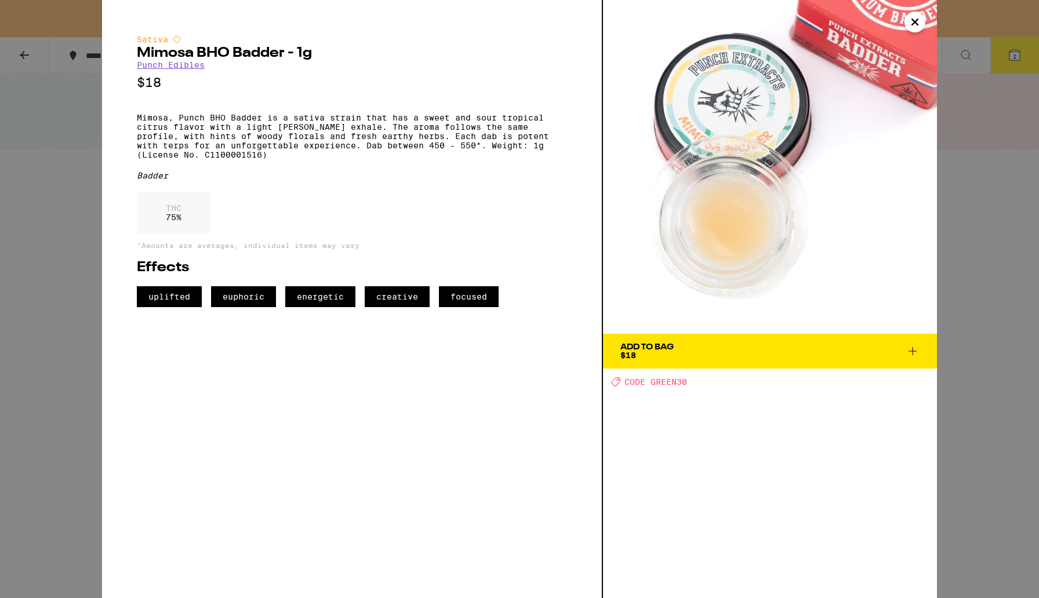
click at [916, 20] on icon "Close" at bounding box center [915, 22] width 6 height 6
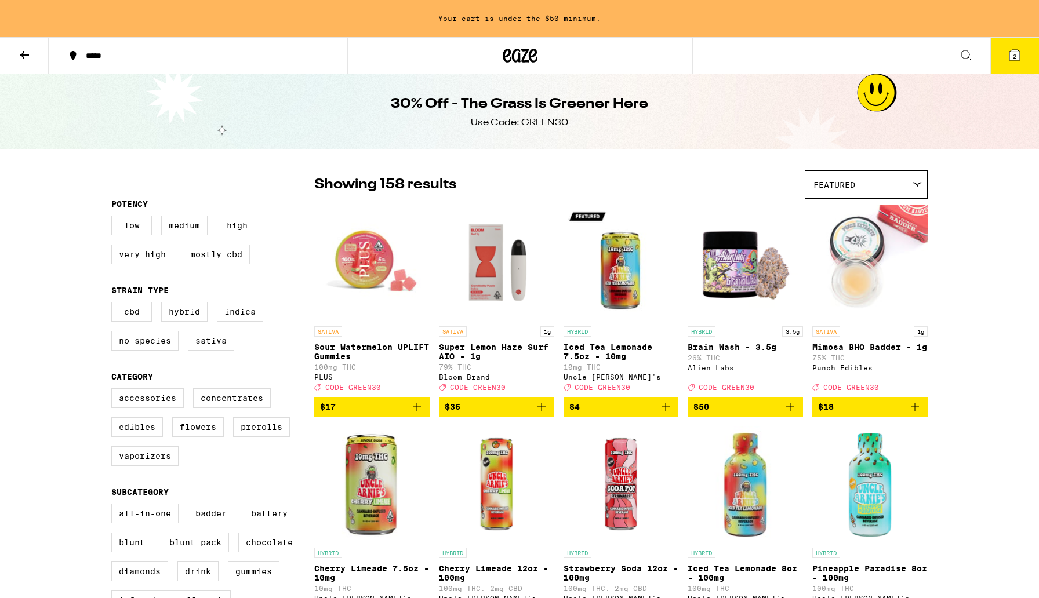
click at [1019, 58] on icon at bounding box center [1014, 55] width 10 height 10
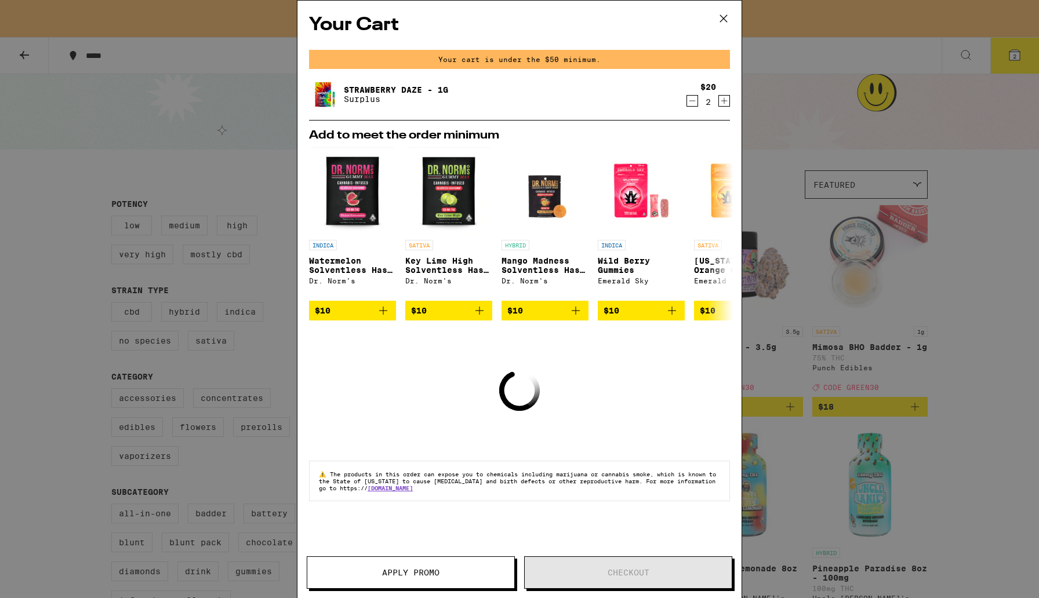
click at [722, 103] on icon "Increment" at bounding box center [724, 101] width 10 height 14
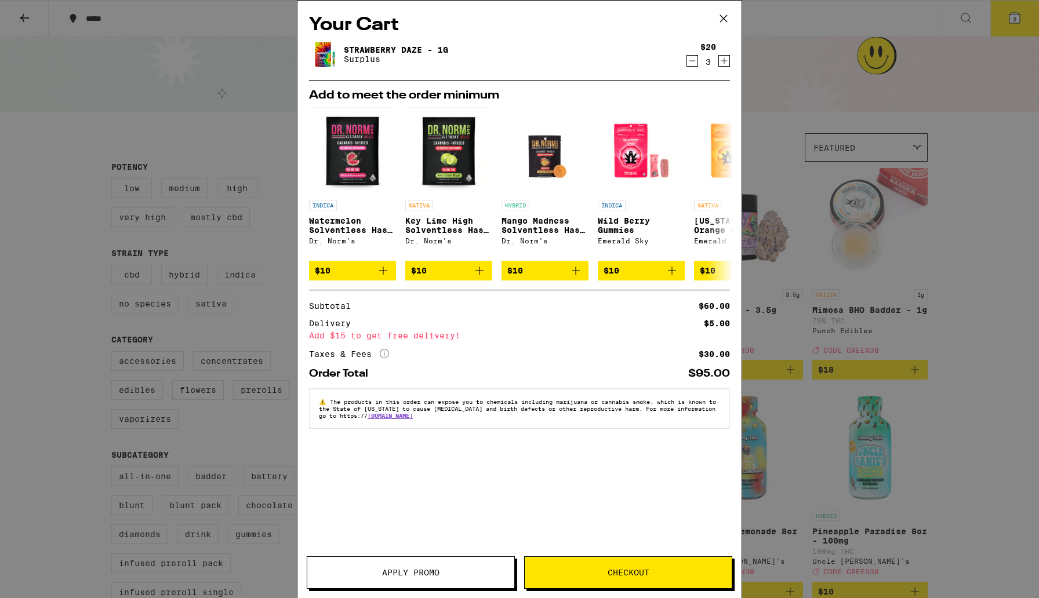
click at [610, 570] on span "Checkout" at bounding box center [628, 573] width 42 height 8
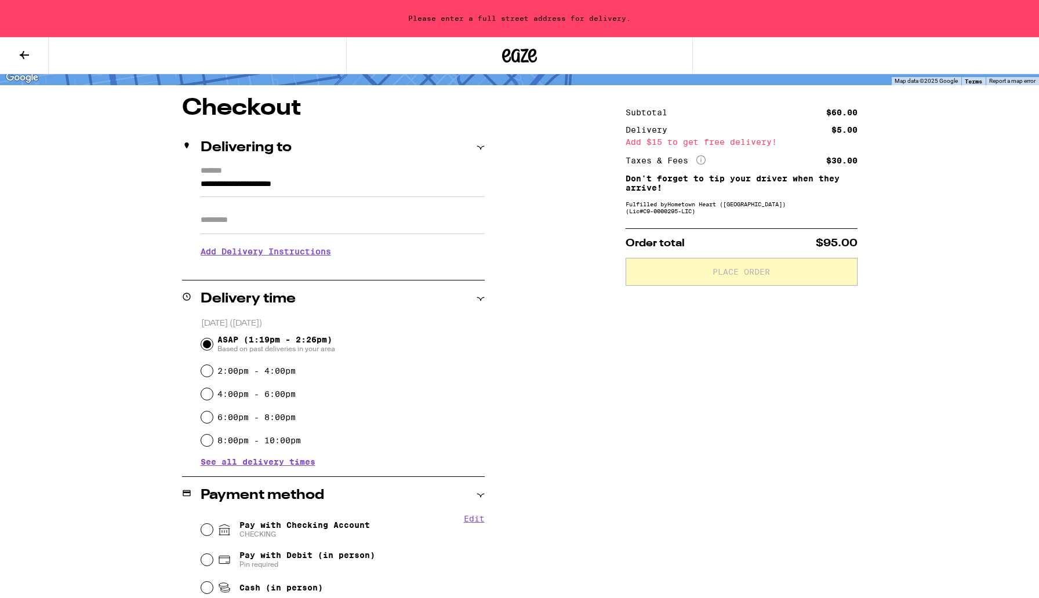
scroll to position [174, 0]
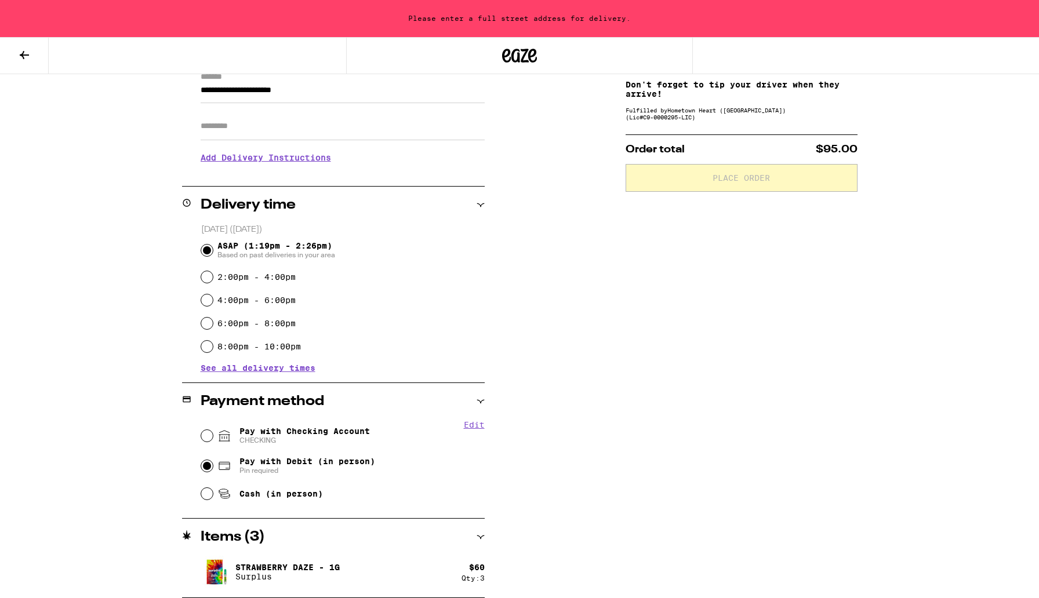
click at [206, 468] on input "Pay with Debit (in person) Pin required" at bounding box center [207, 466] width 12 height 12
radio input "true"
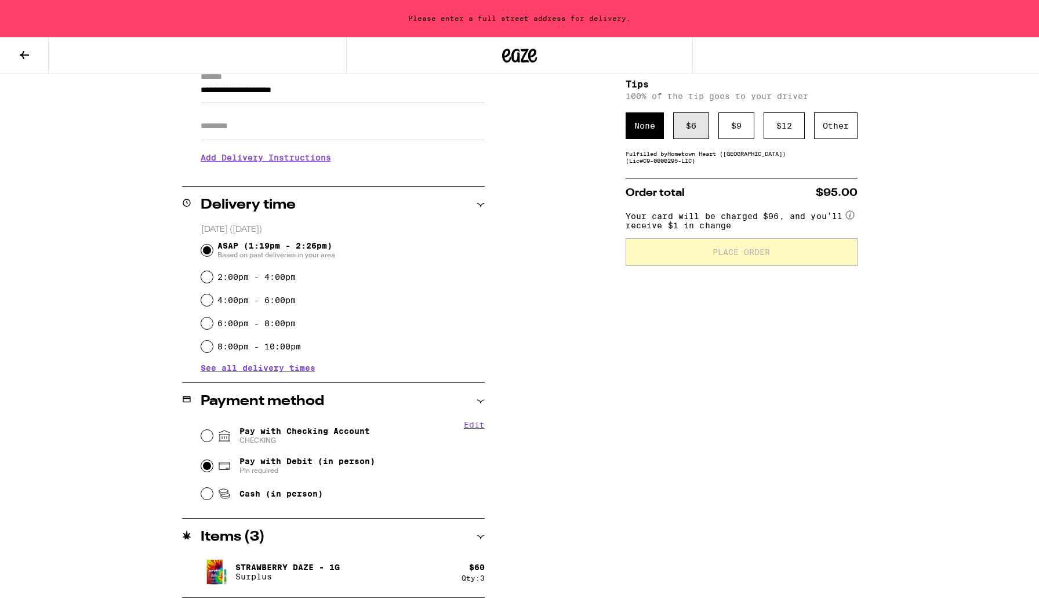
click at [694, 134] on div "$ 6" at bounding box center [691, 125] width 36 height 27
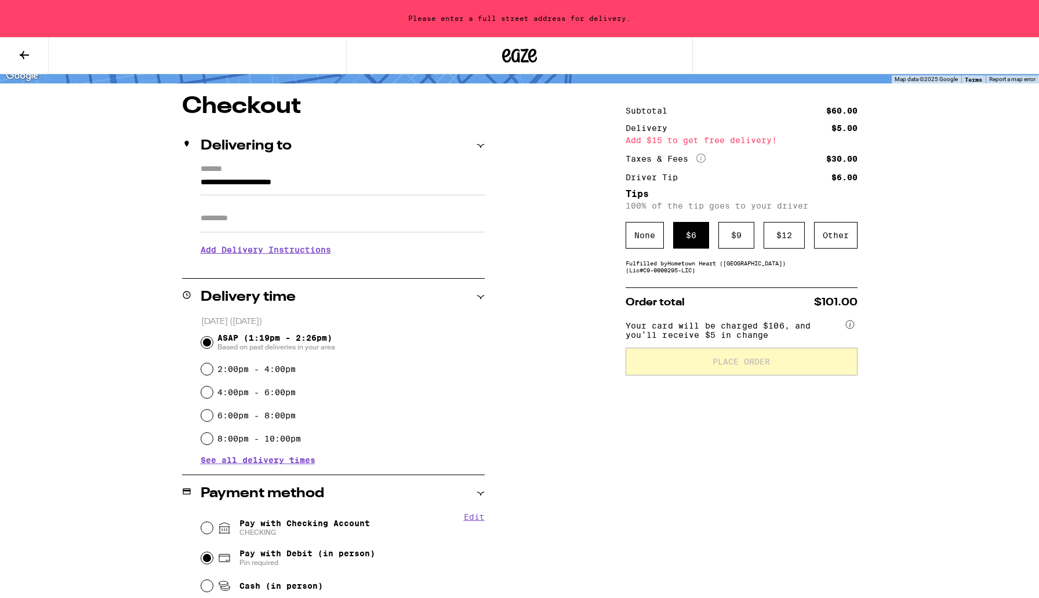
scroll to position [0, 0]
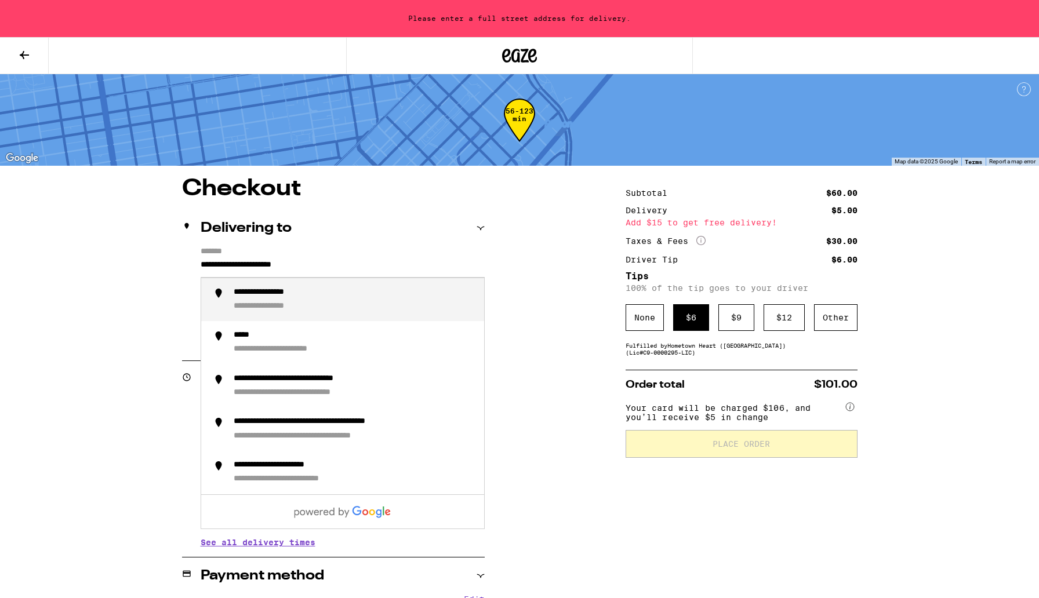
drag, startPoint x: 326, startPoint y: 264, endPoint x: 198, endPoint y: 263, distance: 128.7
click at [198, 263] on div "**********" at bounding box center [333, 297] width 303 height 100
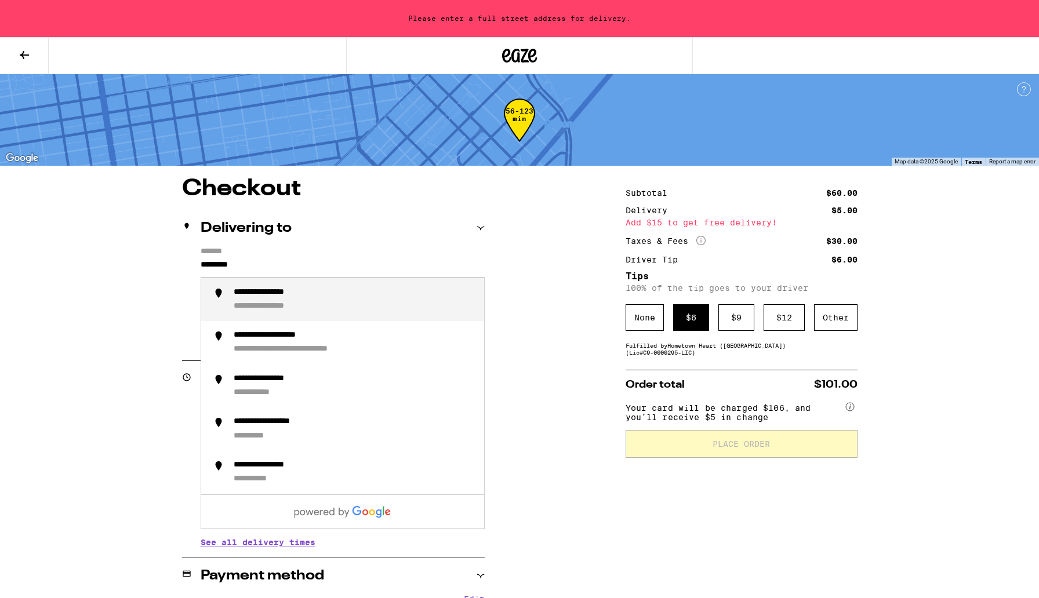
click at [227, 300] on li "**********" at bounding box center [342, 299] width 283 height 43
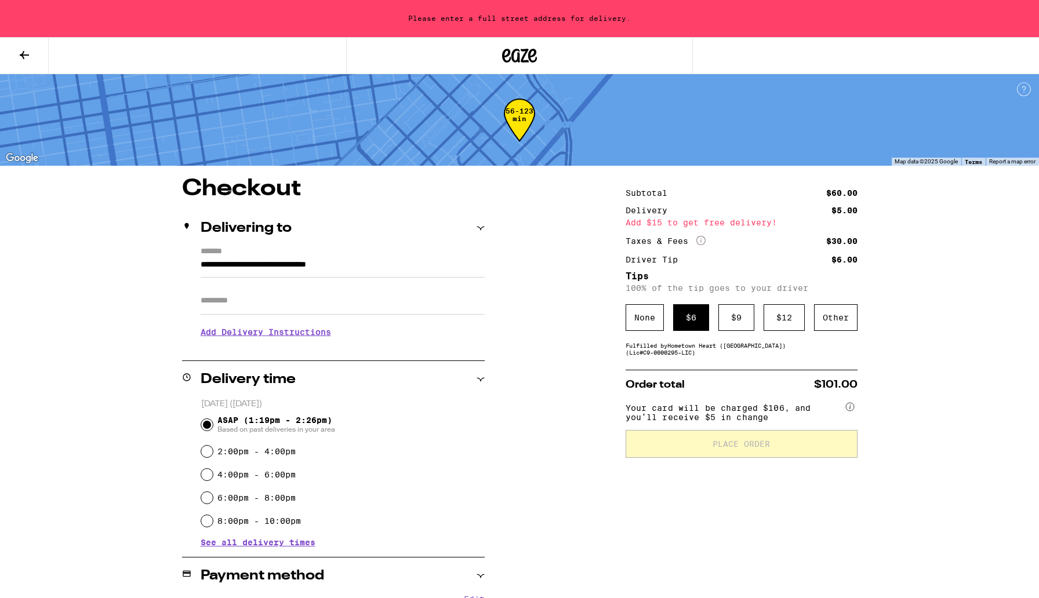
type input "**********"
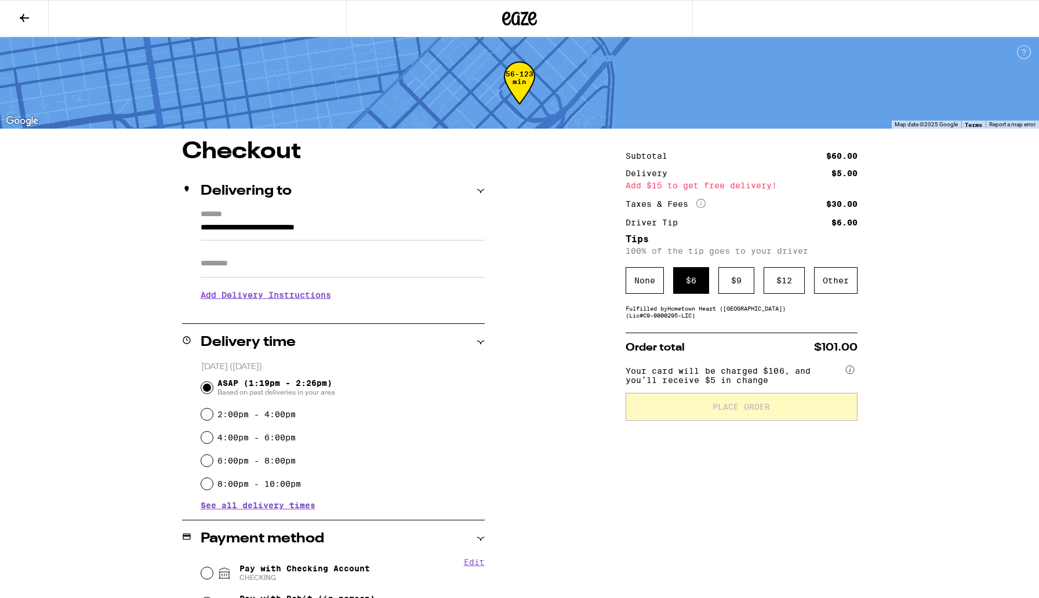
click at [224, 266] on input "Apt/Suite" at bounding box center [343, 264] width 284 height 28
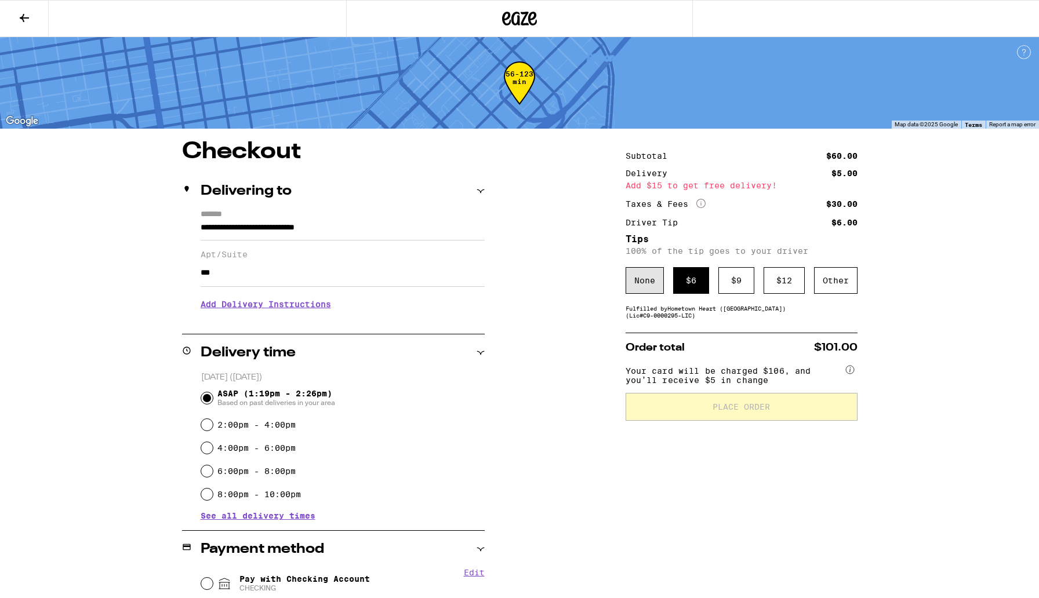
type input "***"
click at [645, 278] on div "None" at bounding box center [644, 280] width 38 height 27
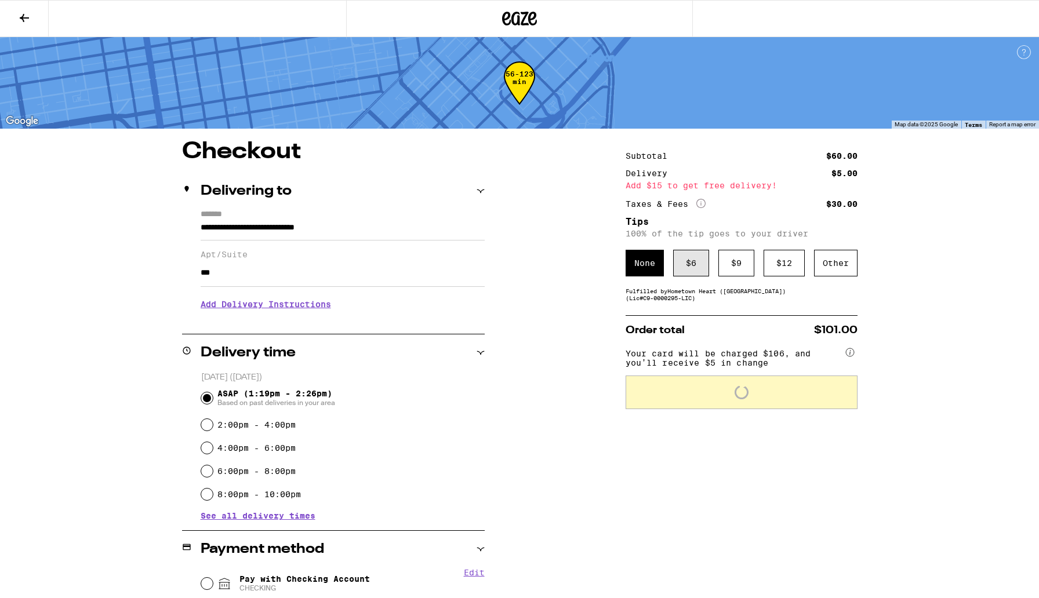
click at [693, 274] on div "$ 6" at bounding box center [691, 263] width 36 height 27
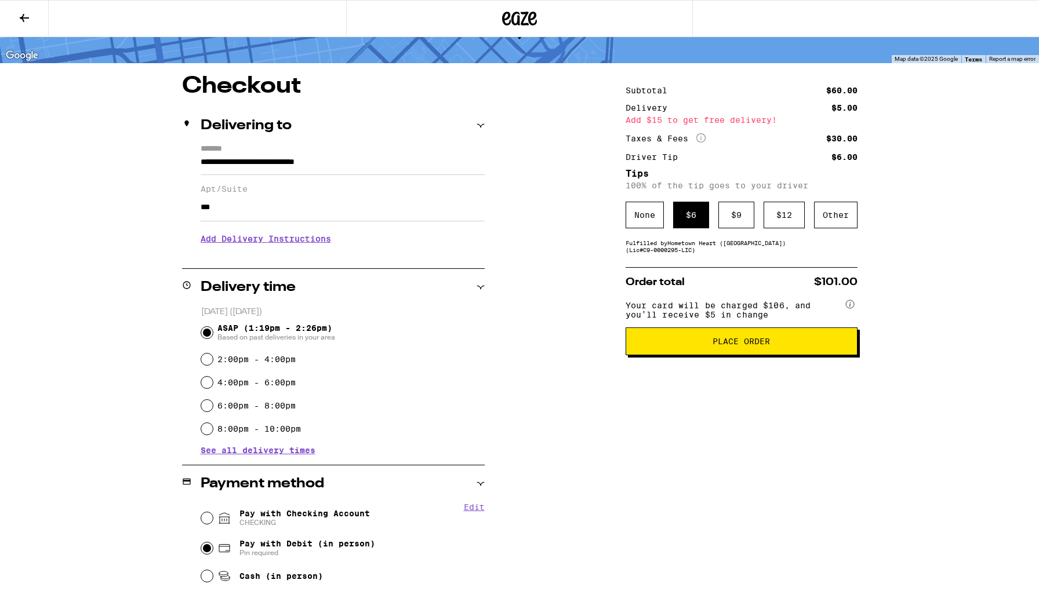
scroll to position [67, 0]
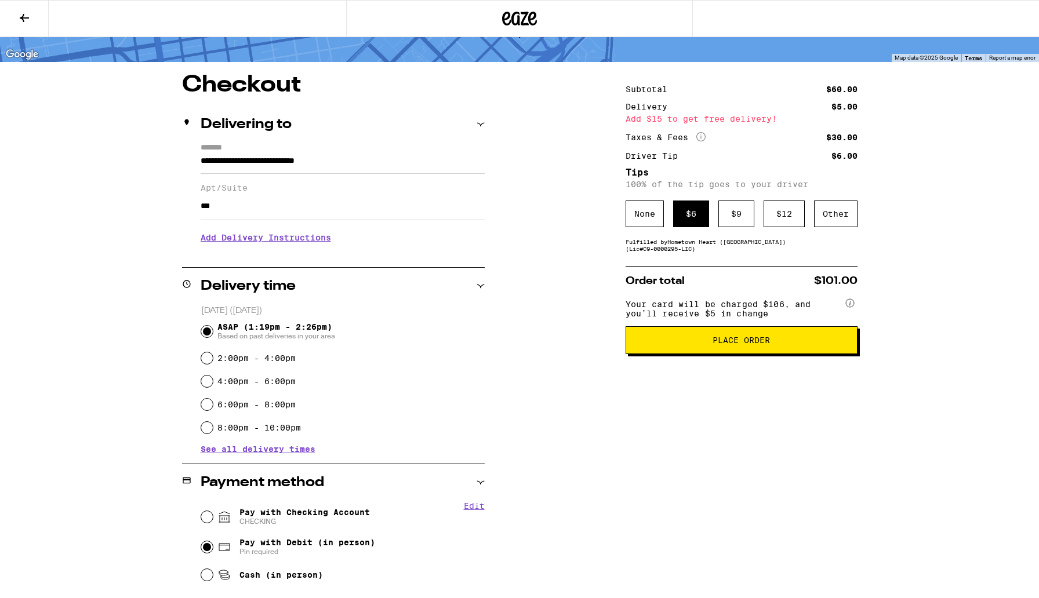
click at [727, 344] on span "Place Order" at bounding box center [740, 340] width 57 height 8
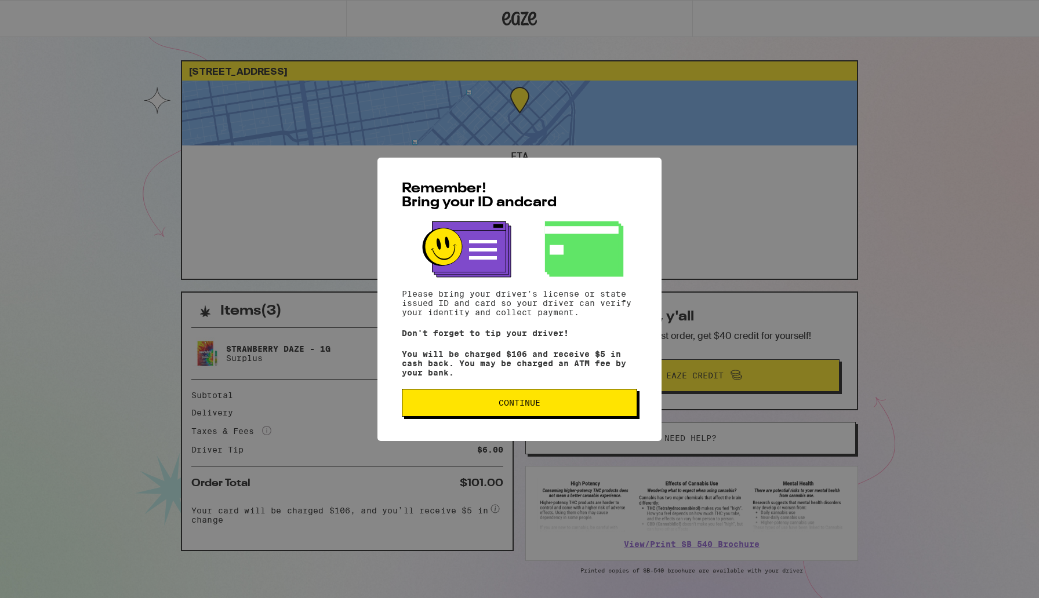
click at [519, 407] on span "Continue" at bounding box center [519, 403] width 42 height 8
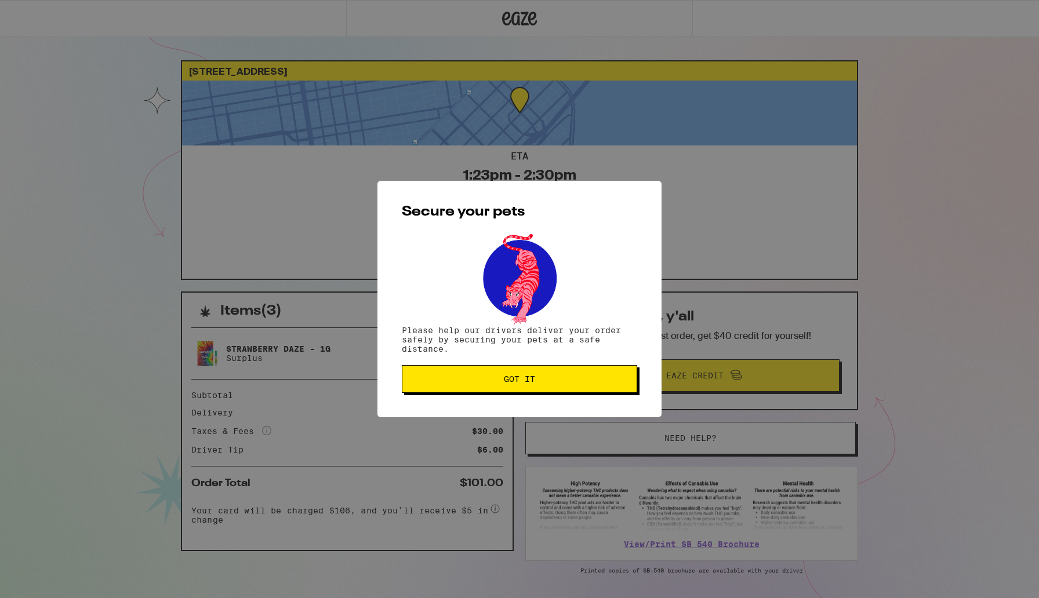
click at [518, 383] on span "Got it" at bounding box center [519, 379] width 31 height 8
